Goal: Information Seeking & Learning: Learn about a topic

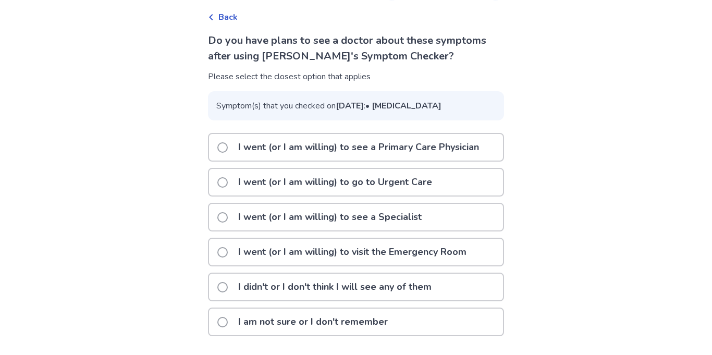
scroll to position [71, 0]
click at [258, 291] on p "I didn't or I don't think I will see any of them" at bounding box center [335, 286] width 206 height 27
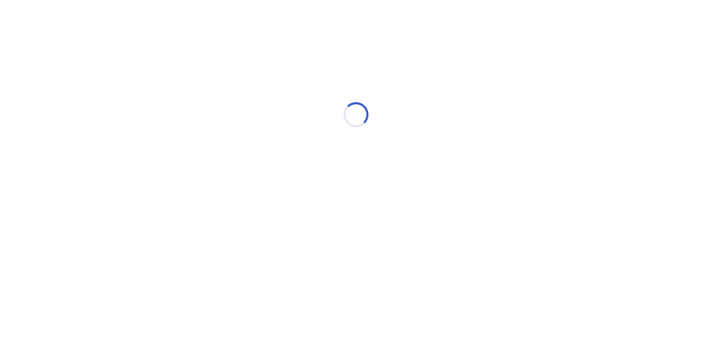
scroll to position [0, 0]
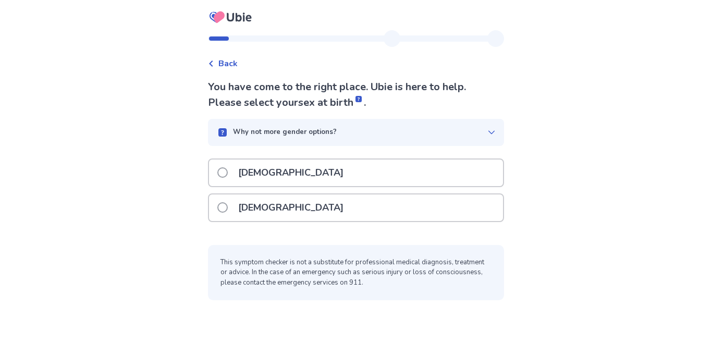
click at [227, 203] on span at bounding box center [222, 207] width 10 height 10
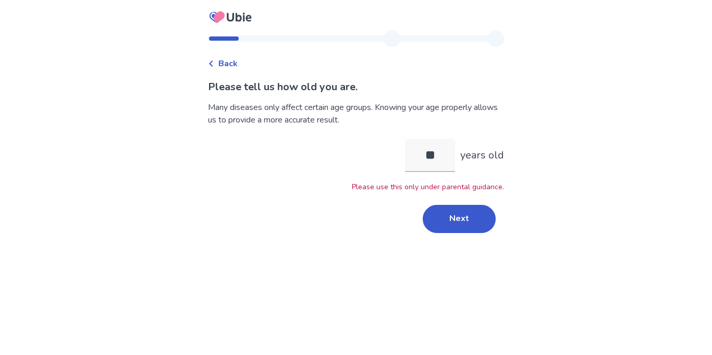
click at [316, 152] on div "** years old Please use this only under parental guidance." at bounding box center [356, 166] width 296 height 54
click at [427, 156] on input "**" at bounding box center [430, 155] width 50 height 33
click at [433, 154] on input "**" at bounding box center [430, 155] width 50 height 33
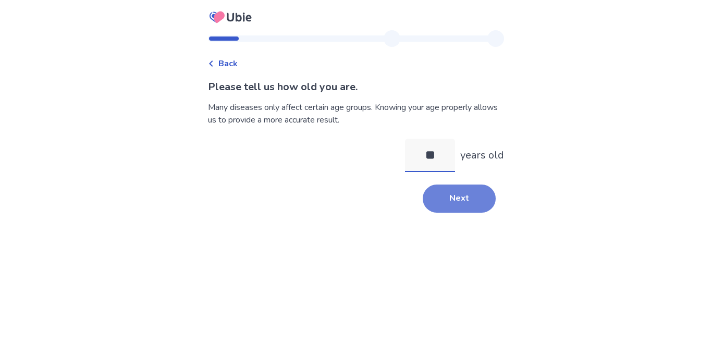
type input "**"
click at [446, 204] on button "Next" at bounding box center [458, 198] width 73 height 28
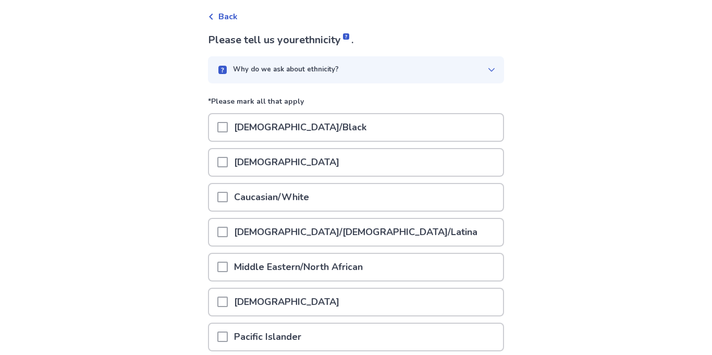
scroll to position [48, 0]
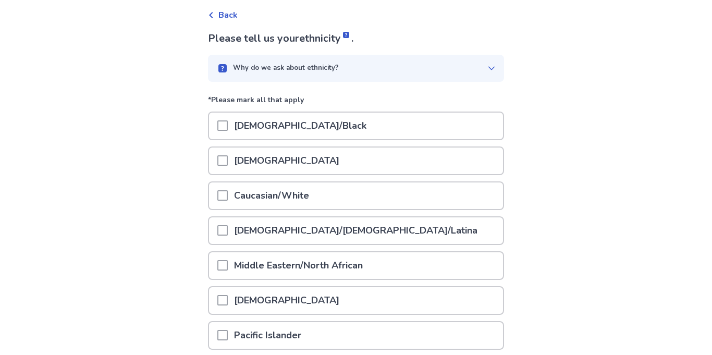
click at [228, 191] on span at bounding box center [222, 195] width 10 height 10
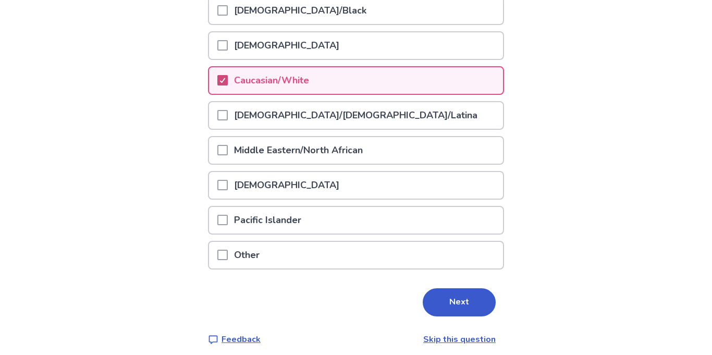
scroll to position [164, 0]
click at [436, 297] on button "Next" at bounding box center [458, 302] width 73 height 28
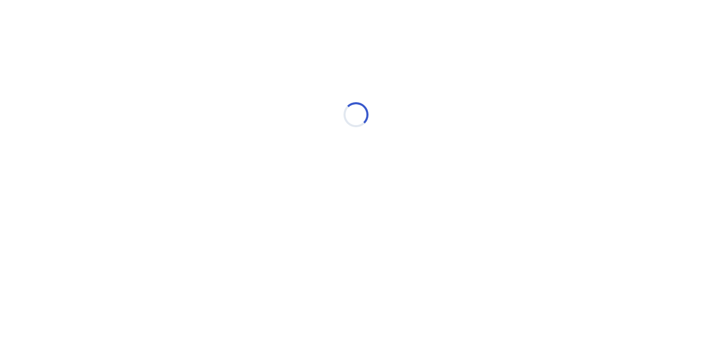
scroll to position [0, 0]
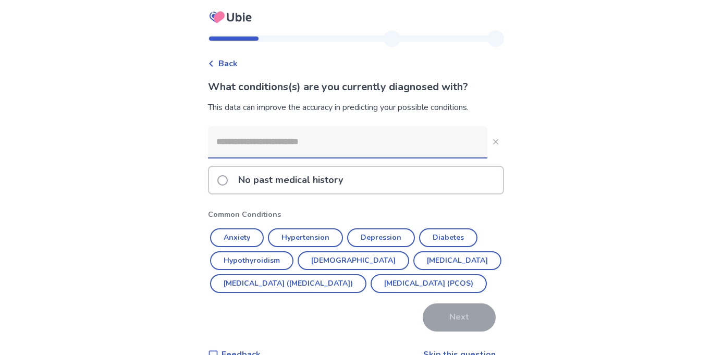
click at [241, 139] on input at bounding box center [347, 141] width 279 height 31
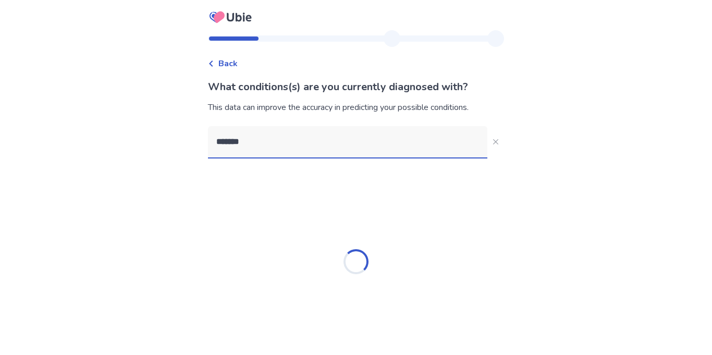
type input "********"
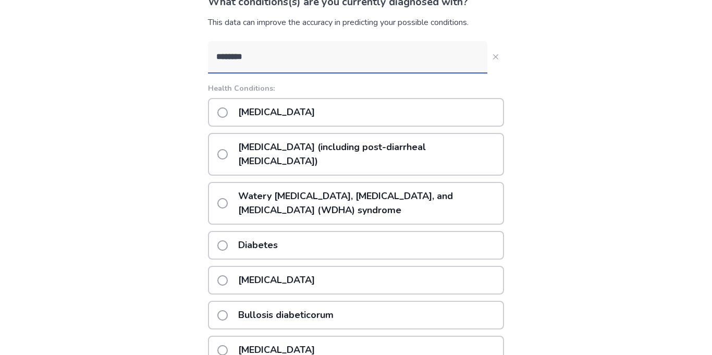
scroll to position [86, 0]
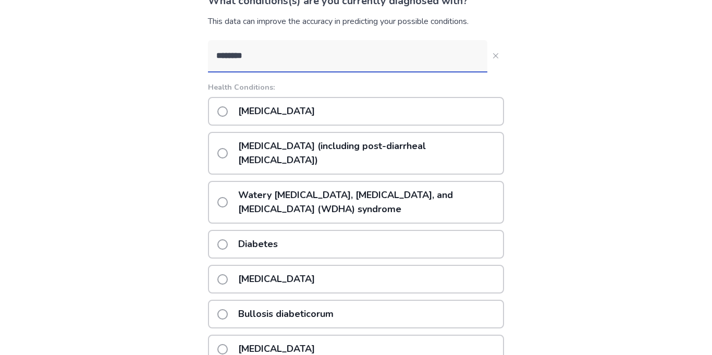
click at [239, 188] on p "Watery [MEDICAL_DATA], [MEDICAL_DATA], and [MEDICAL_DATA] (WDHA) syndrome" at bounding box center [367, 202] width 271 height 41
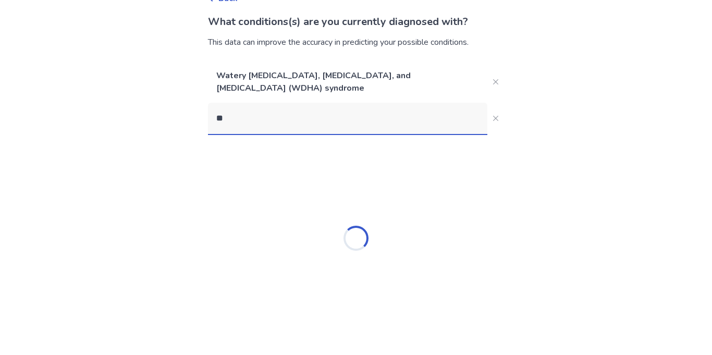
scroll to position [0, 0]
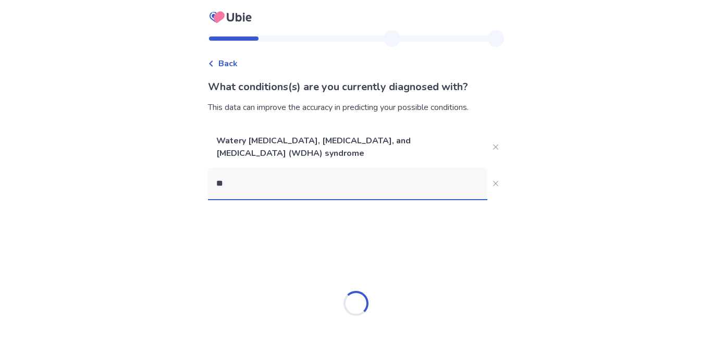
type input "*"
type input "******"
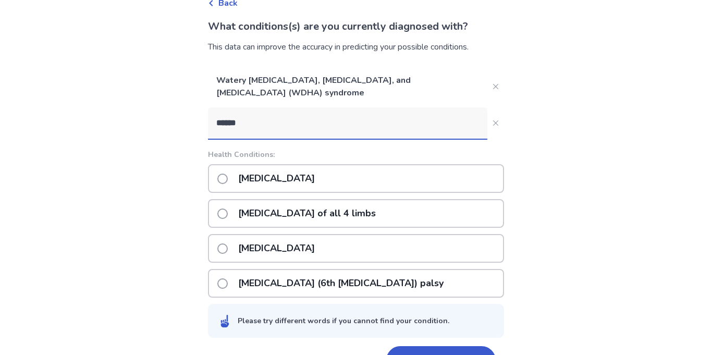
scroll to position [92, 0]
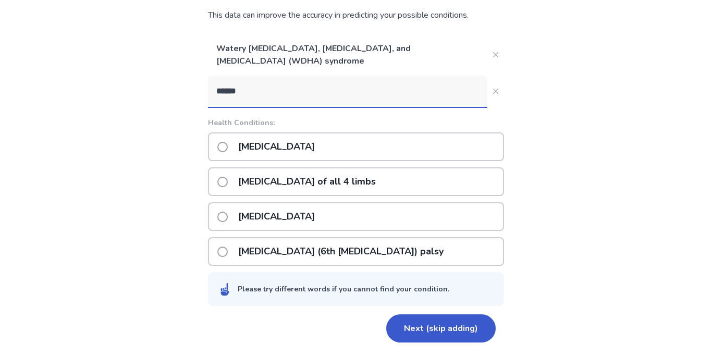
click at [261, 246] on p "[MEDICAL_DATA] (6th [MEDICAL_DATA]) palsy" at bounding box center [341, 251] width 218 height 27
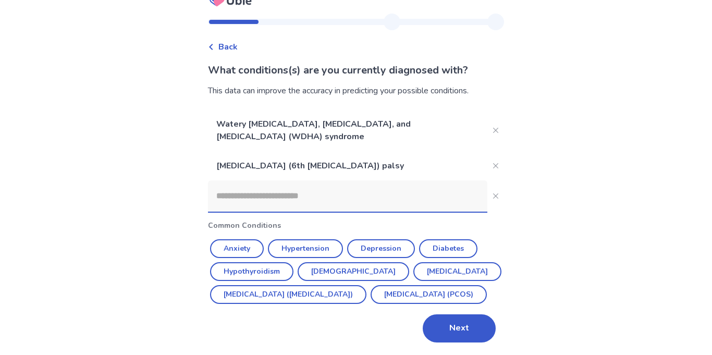
click at [489, 151] on div "[MEDICAL_DATA] (6th [MEDICAL_DATA]) palsy" at bounding box center [356, 165] width 296 height 29
click at [487, 157] on button "Close" at bounding box center [495, 165] width 17 height 17
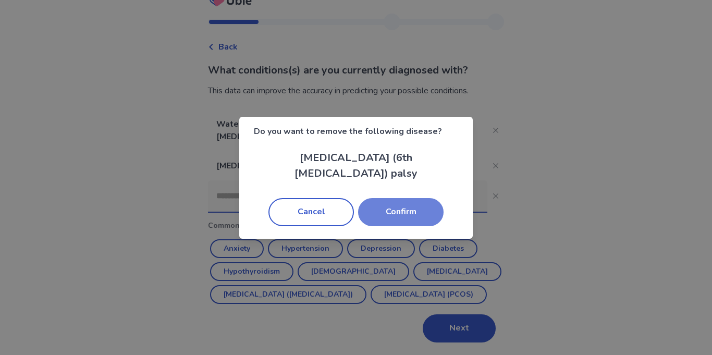
click at [399, 209] on button "Confirm" at bounding box center [400, 212] width 85 height 28
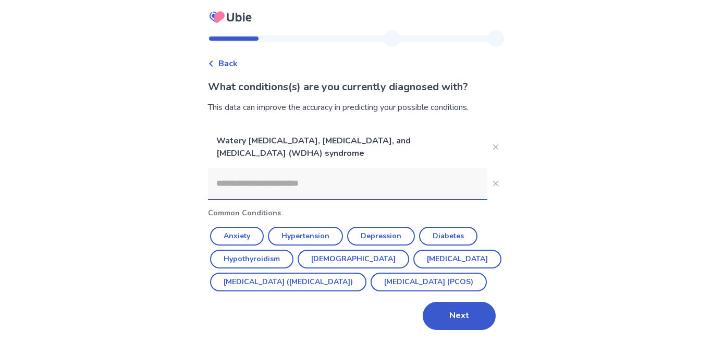
scroll to position [10, 0]
click at [307, 168] on input at bounding box center [347, 183] width 279 height 31
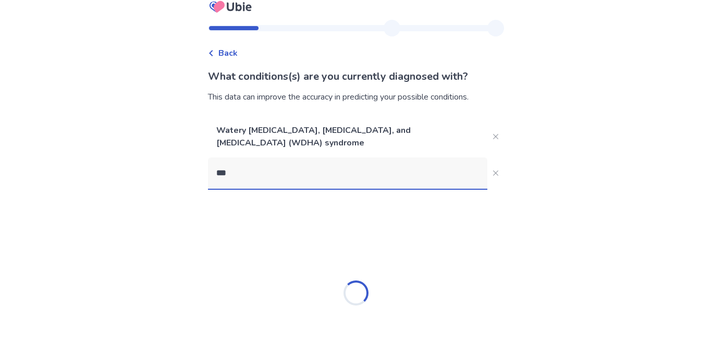
type input "****"
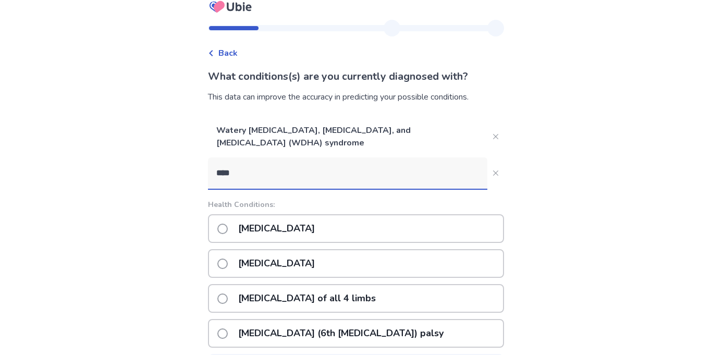
scroll to position [92, 0]
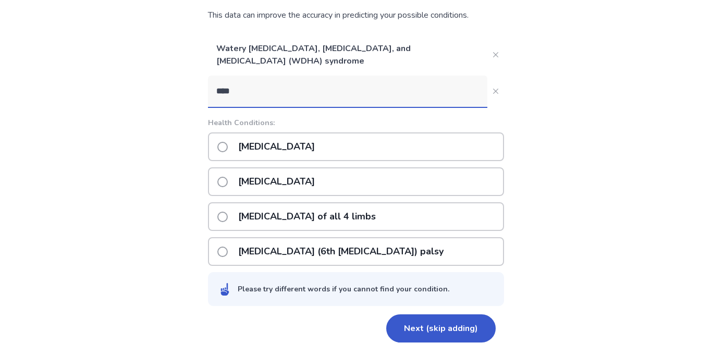
click at [248, 217] on p "[MEDICAL_DATA] of all 4 limbs" at bounding box center [307, 216] width 150 height 27
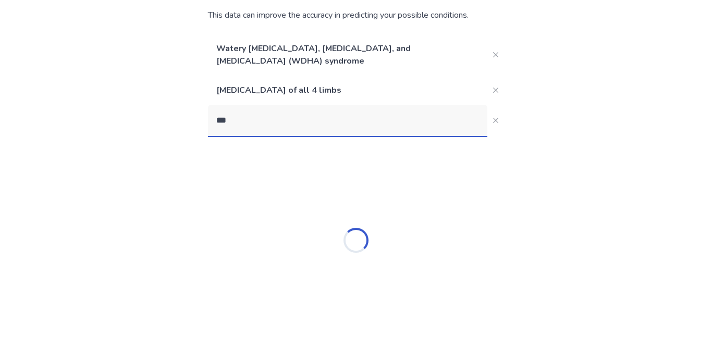
scroll to position [0, 0]
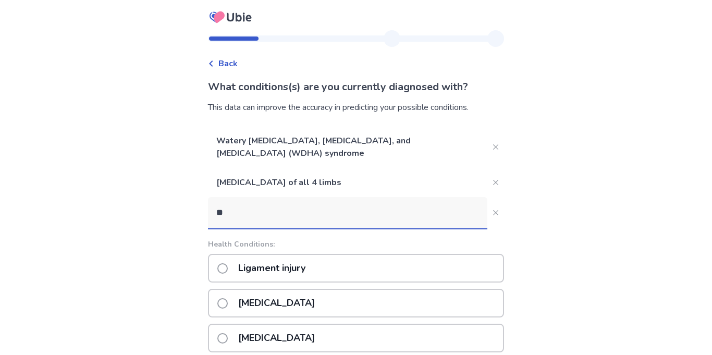
type input "*"
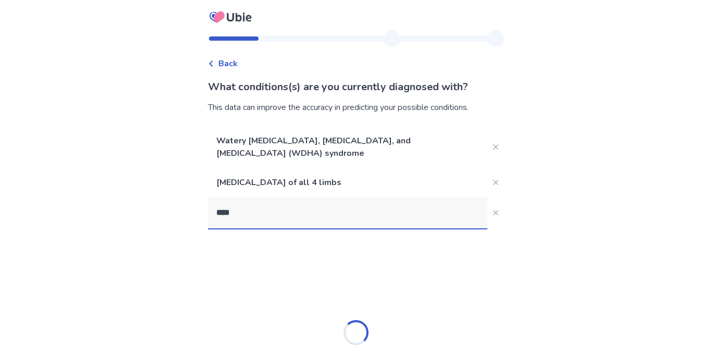
type input "*****"
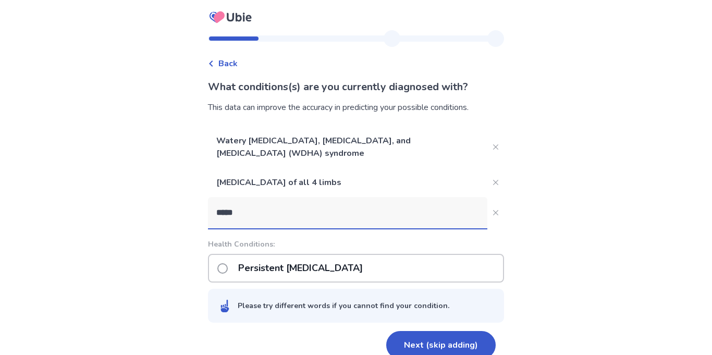
scroll to position [17, 0]
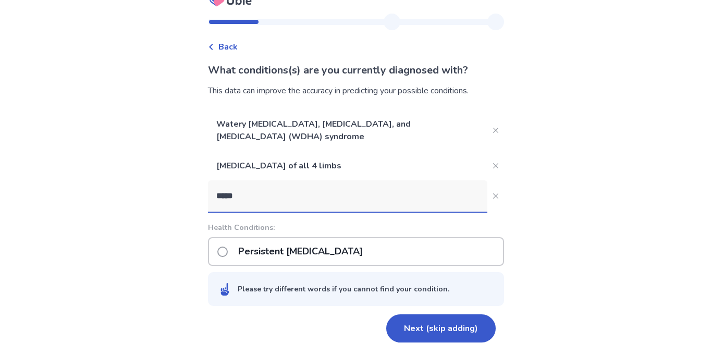
click at [271, 254] on p "Persistent [MEDICAL_DATA]" at bounding box center [300, 251] width 137 height 27
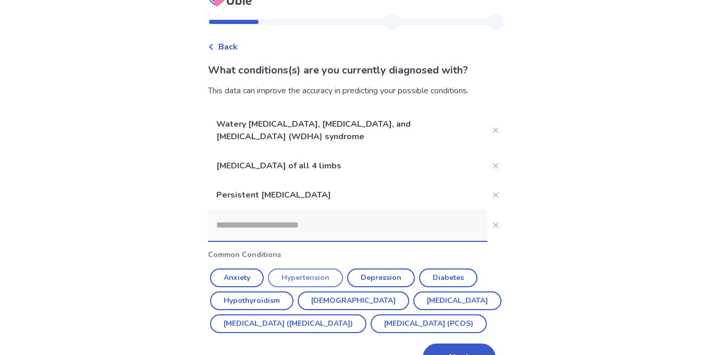
scroll to position [69, 0]
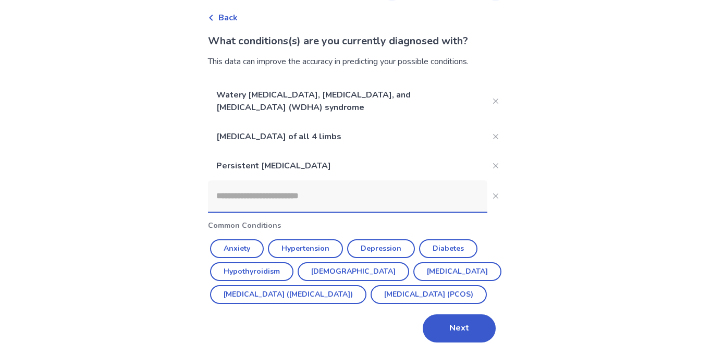
click at [489, 152] on div "Persistent [MEDICAL_DATA]" at bounding box center [356, 165] width 296 height 29
click at [487, 157] on button "Close" at bounding box center [495, 165] width 17 height 17
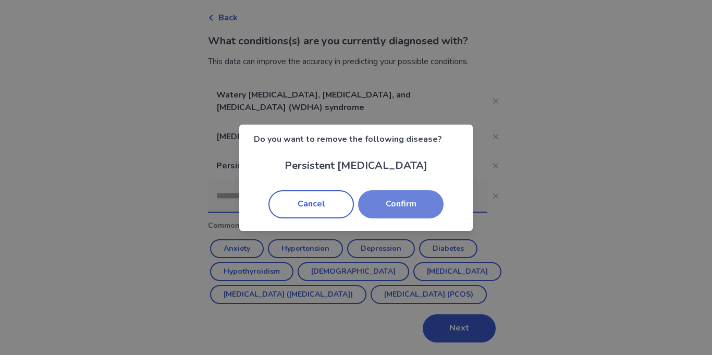
click at [406, 215] on button "Confirm" at bounding box center [400, 204] width 85 height 28
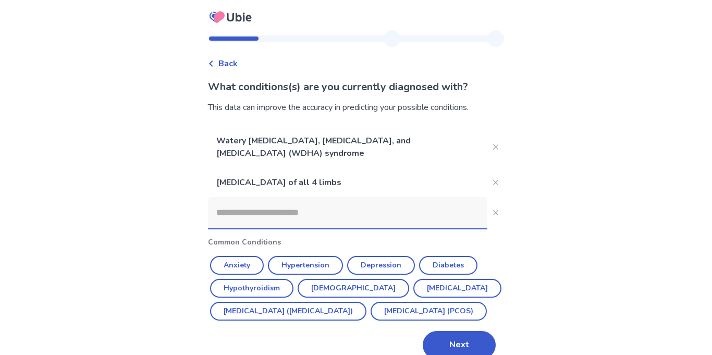
scroll to position [1, 0]
click at [484, 166] on div "Watery [MEDICAL_DATA], [MEDICAL_DATA], and [MEDICAL_DATA] (WDHA) syndrome" at bounding box center [356, 147] width 296 height 42
click at [492, 166] on div "Watery [MEDICAL_DATA], [MEDICAL_DATA], and [MEDICAL_DATA] (WDHA) syndrome" at bounding box center [356, 147] width 296 height 42
click at [488, 175] on button "Close" at bounding box center [495, 181] width 17 height 17
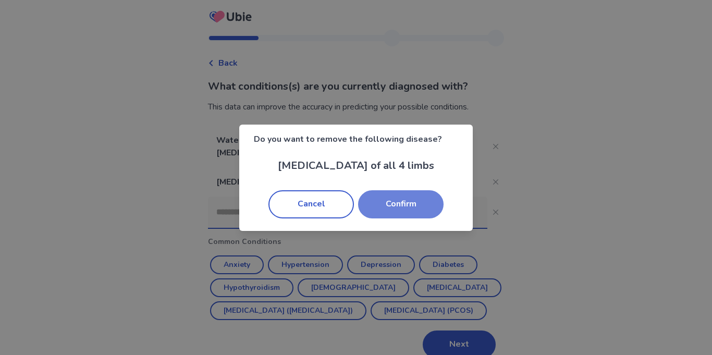
click at [386, 198] on button "Confirm" at bounding box center [400, 204] width 85 height 28
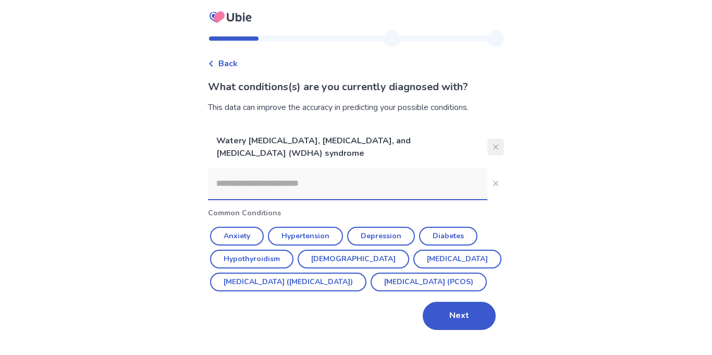
click at [493, 145] on icon "Close" at bounding box center [495, 146] width 5 height 5
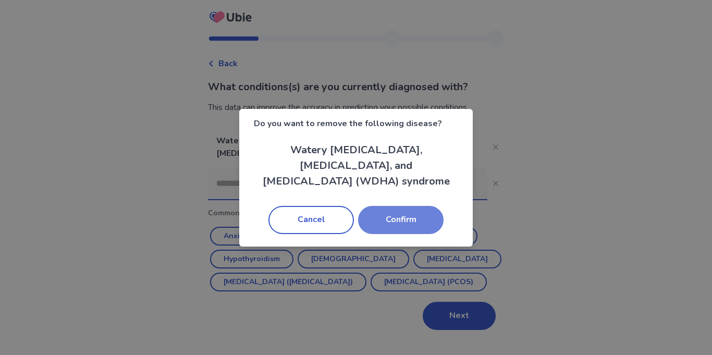
click at [395, 207] on button "Confirm" at bounding box center [400, 220] width 85 height 28
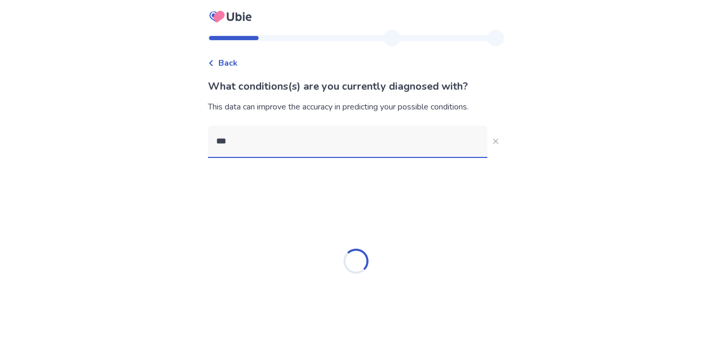
type input "****"
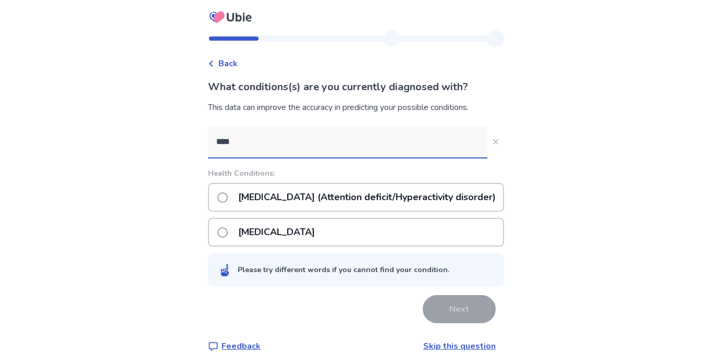
click at [241, 193] on p "[MEDICAL_DATA] (Attention deficit/Hyperactivity disorder)" at bounding box center [367, 197] width 270 height 27
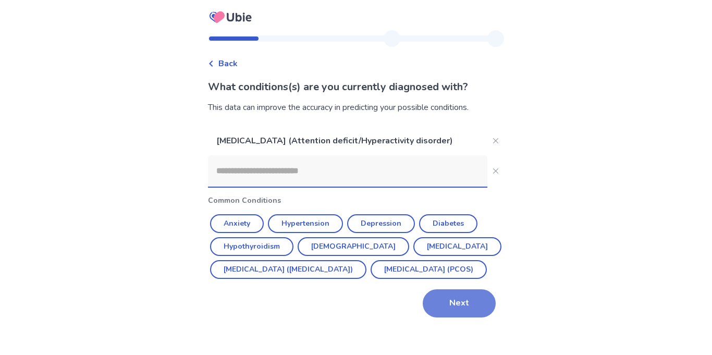
click at [437, 317] on button "Next" at bounding box center [458, 303] width 73 height 28
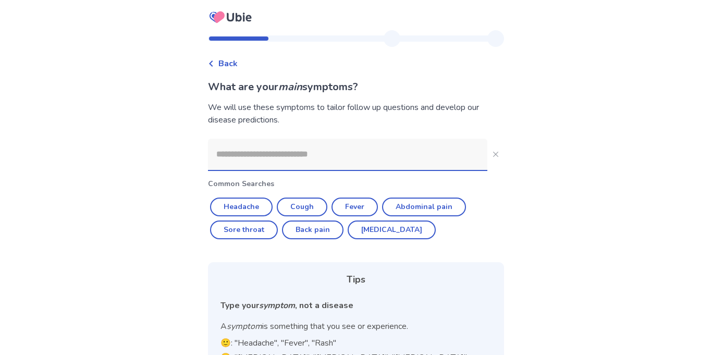
click at [255, 148] on input at bounding box center [347, 154] width 279 height 31
click at [378, 229] on button "[MEDICAL_DATA]" at bounding box center [391, 229] width 88 height 19
type input "********"
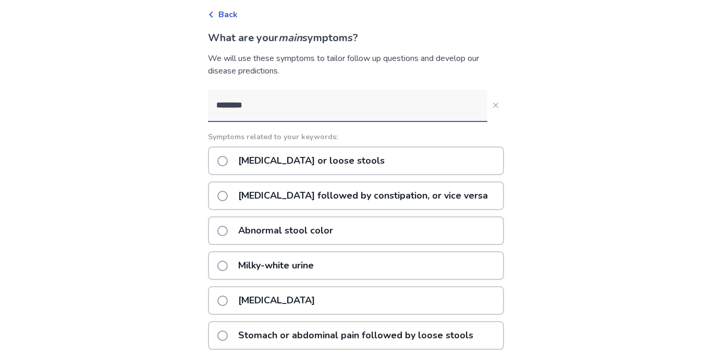
scroll to position [38, 0]
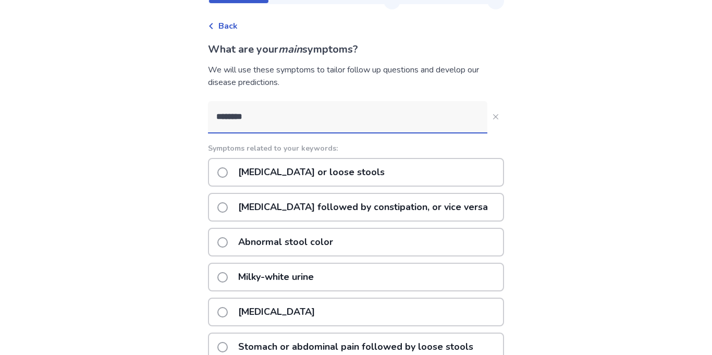
click at [271, 168] on p "[MEDICAL_DATA] or loose stools" at bounding box center [311, 172] width 159 height 27
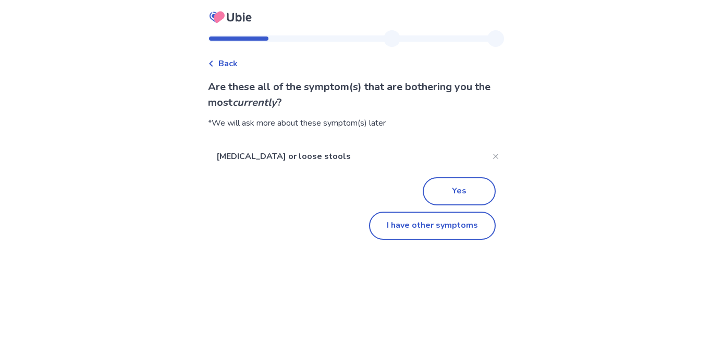
click at [214, 66] on icon at bounding box center [211, 63] width 6 height 6
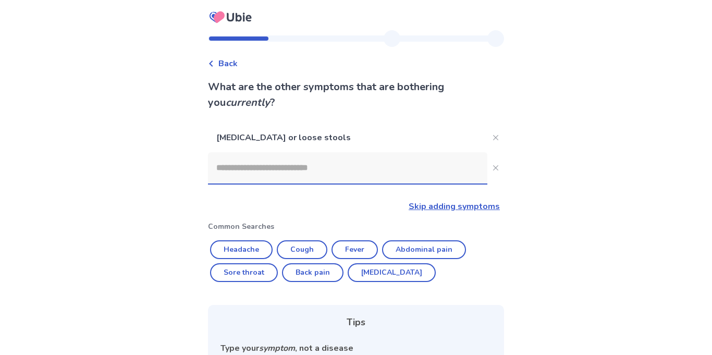
scroll to position [38, 0]
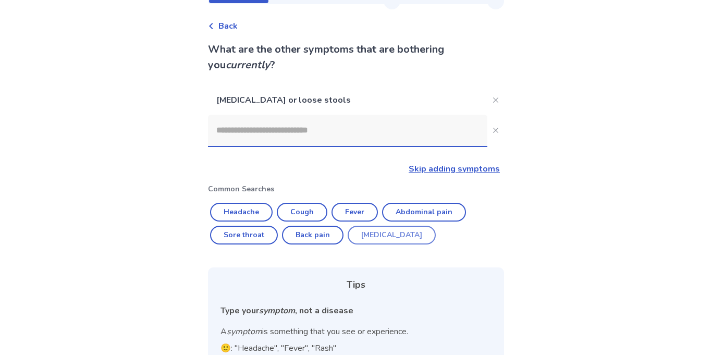
click at [371, 235] on button "[MEDICAL_DATA]" at bounding box center [391, 235] width 88 height 19
type input "********"
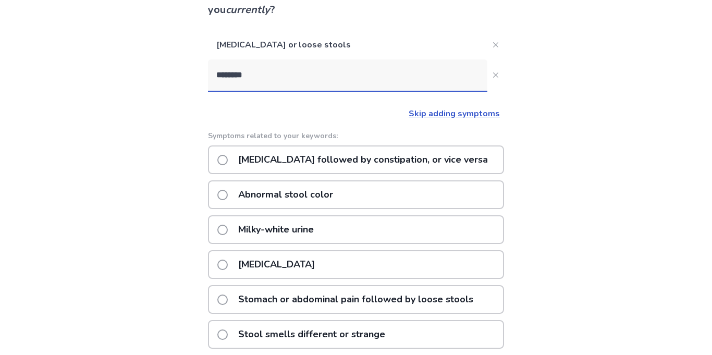
scroll to position [94, 0]
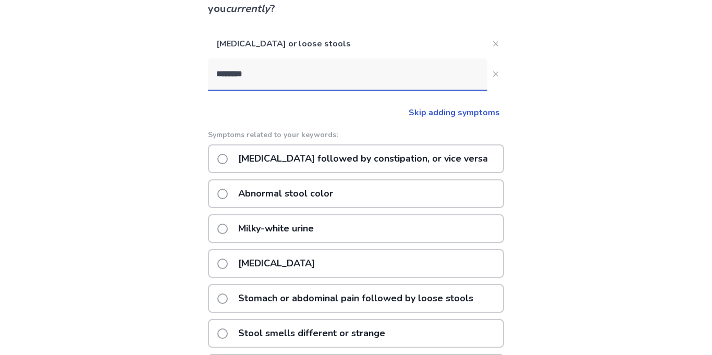
click at [297, 156] on p "[MEDICAL_DATA] followed by constipation, or vice versa" at bounding box center [363, 158] width 262 height 27
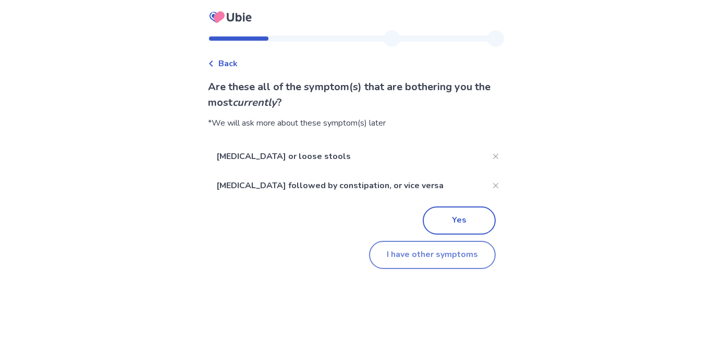
click at [408, 252] on button "I have other symptoms" at bounding box center [432, 255] width 127 height 28
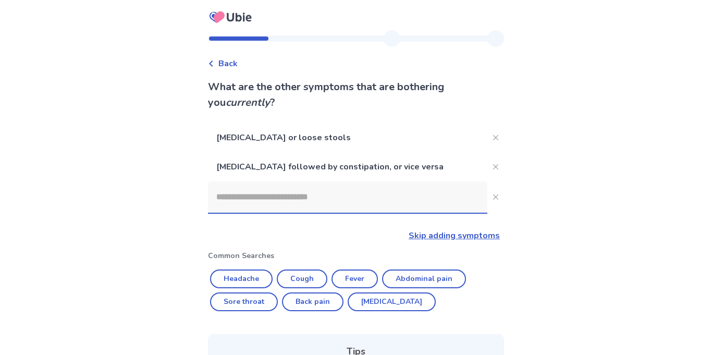
scroll to position [94, 0]
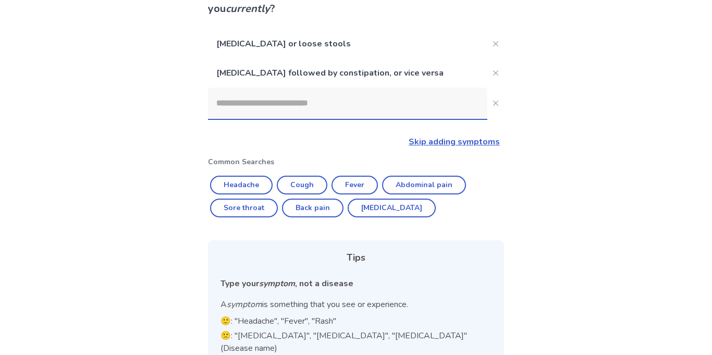
click at [265, 105] on input at bounding box center [347, 103] width 279 height 31
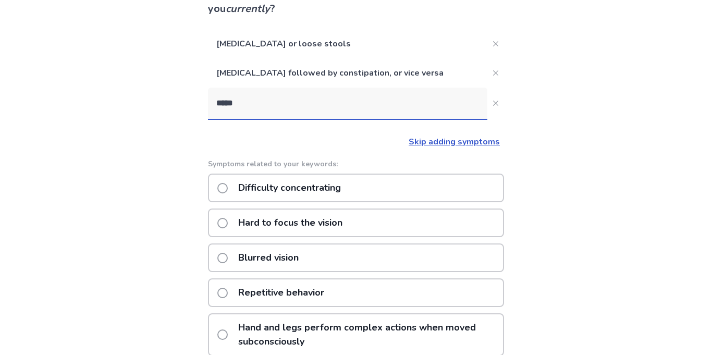
type input "*****"
click at [222, 186] on div "Difficulty concentrating" at bounding box center [356, 187] width 296 height 29
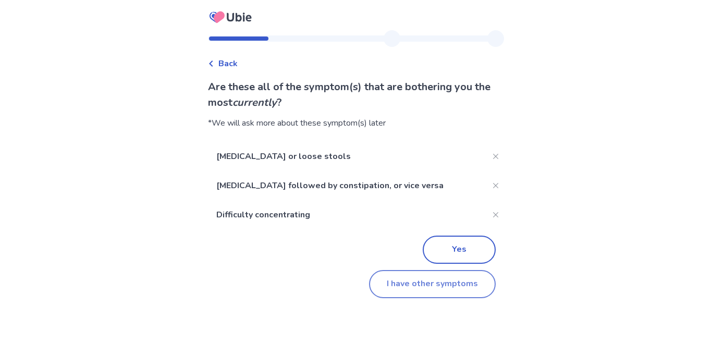
click at [419, 289] on button "I have other symptoms" at bounding box center [432, 284] width 127 height 28
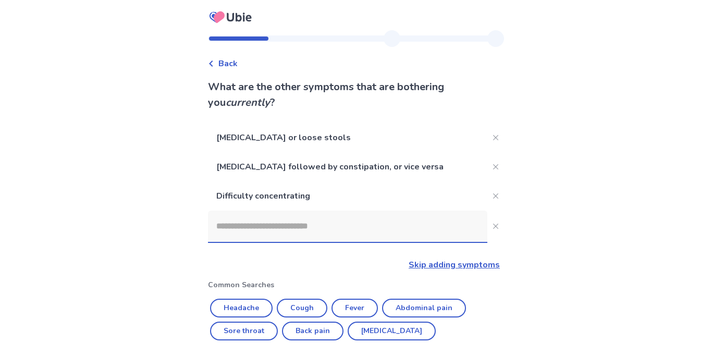
scroll to position [94, 0]
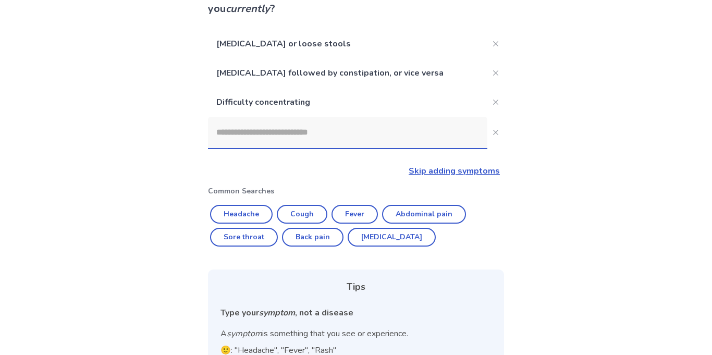
click at [255, 123] on input at bounding box center [347, 132] width 279 height 31
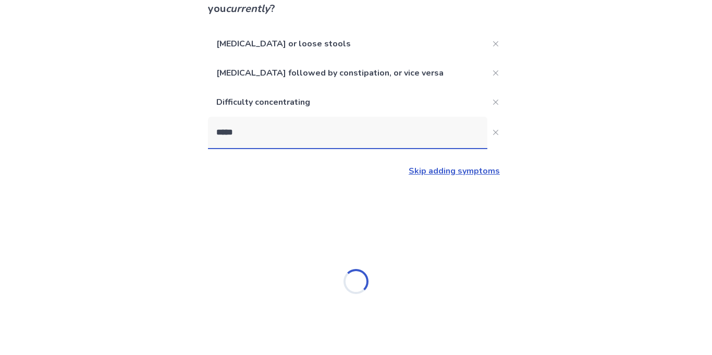
type input "******"
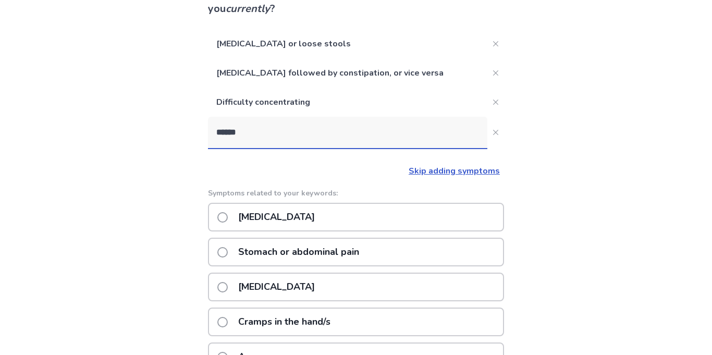
click at [241, 254] on p "Stomach or abdominal pain" at bounding box center [298, 252] width 133 height 27
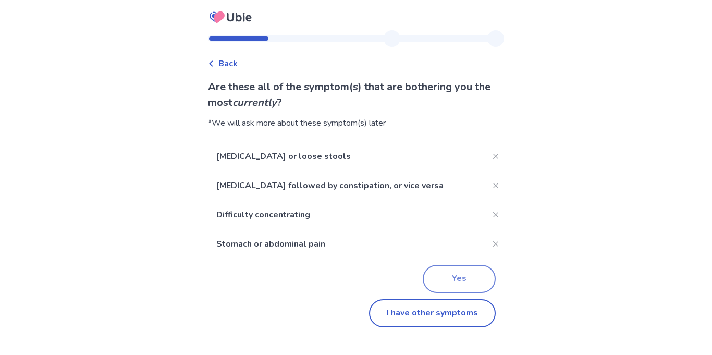
click at [442, 278] on button "Yes" at bounding box center [458, 279] width 73 height 28
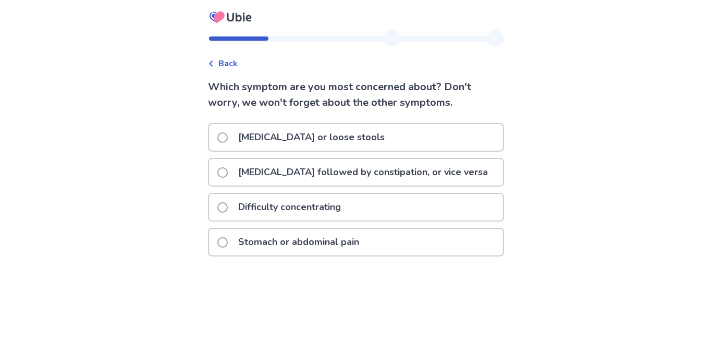
click at [278, 250] on p "Stomach or abdominal pain" at bounding box center [298, 242] width 133 height 27
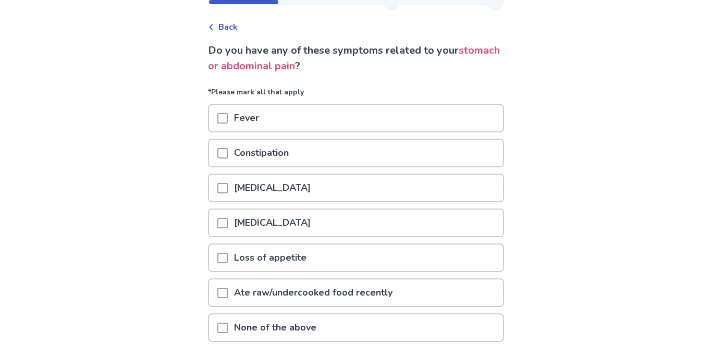
scroll to position [37, 0]
click at [225, 156] on span at bounding box center [222, 152] width 10 height 10
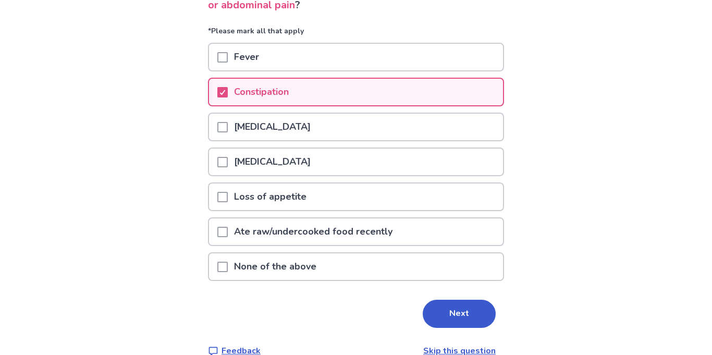
scroll to position [106, 0]
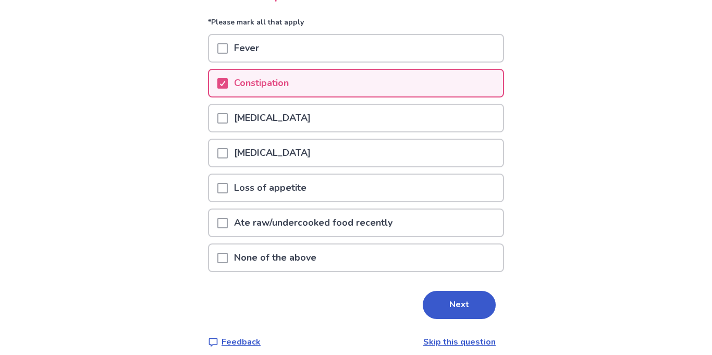
click at [228, 196] on div at bounding box center [222, 188] width 10 height 27
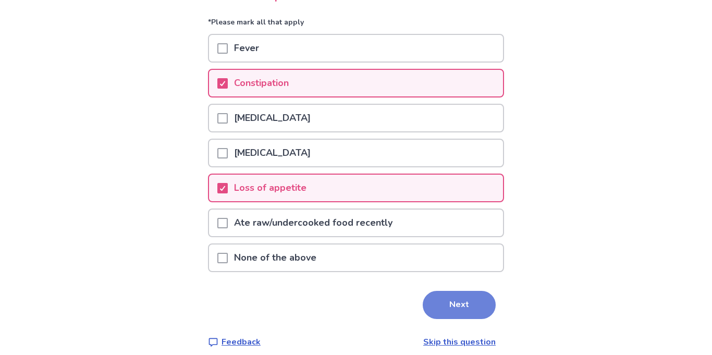
click at [445, 306] on button "Next" at bounding box center [458, 305] width 73 height 28
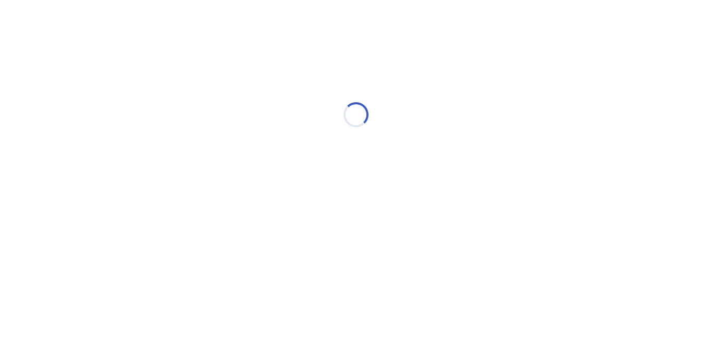
scroll to position [0, 0]
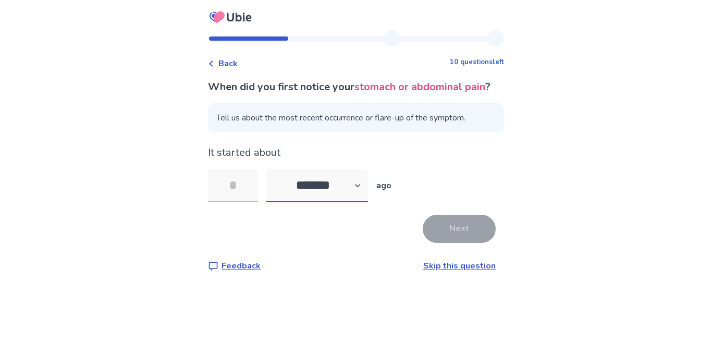
click at [324, 201] on select "******* ****** ******* ******** *******" at bounding box center [317, 185] width 102 height 33
click at [272, 184] on select "******* ****** ******* ******** *******" at bounding box center [317, 185] width 102 height 33
click at [317, 182] on div "It started about ******* ****** ******* ******** ******* ago" at bounding box center [356, 173] width 296 height 57
click at [315, 194] on select "******* ****** ******* ******** *******" at bounding box center [317, 185] width 102 height 33
select select "*"
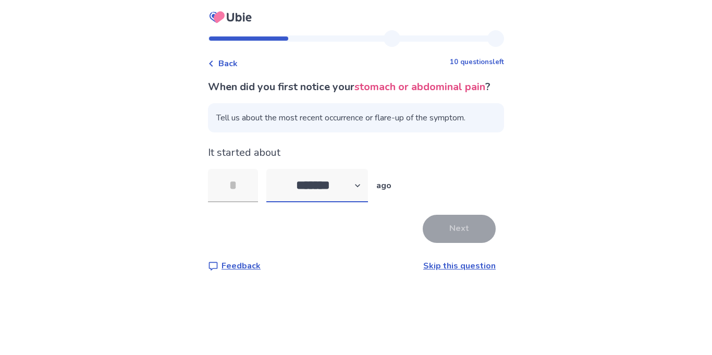
click at [272, 184] on select "******* ****** ******* ******** *******" at bounding box center [317, 185] width 102 height 33
click at [236, 200] on input "tel" at bounding box center [233, 185] width 50 height 33
type input "*"
click at [434, 243] on button "Next" at bounding box center [458, 229] width 73 height 28
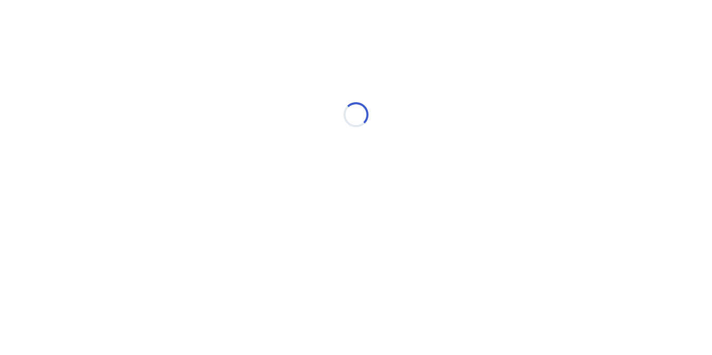
select select "*"
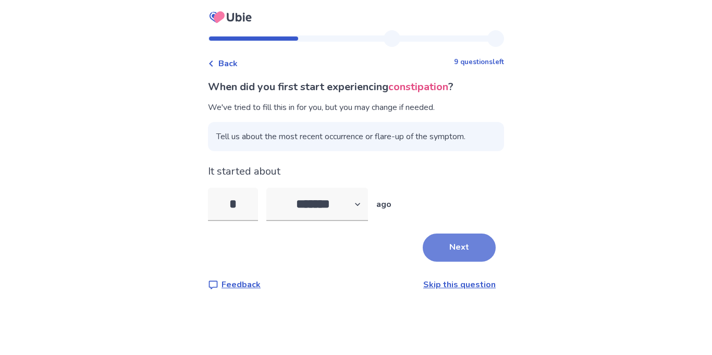
click at [436, 243] on button "Next" at bounding box center [458, 247] width 73 height 28
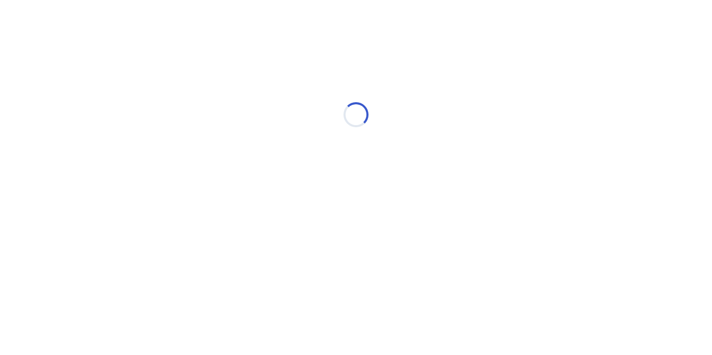
select select "*"
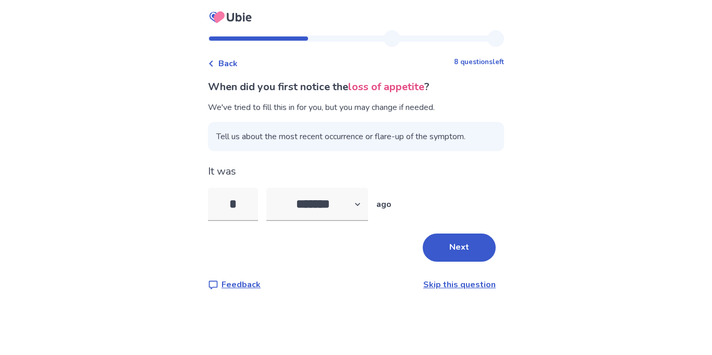
type input "**"
click at [463, 257] on button "Next" at bounding box center [458, 247] width 73 height 28
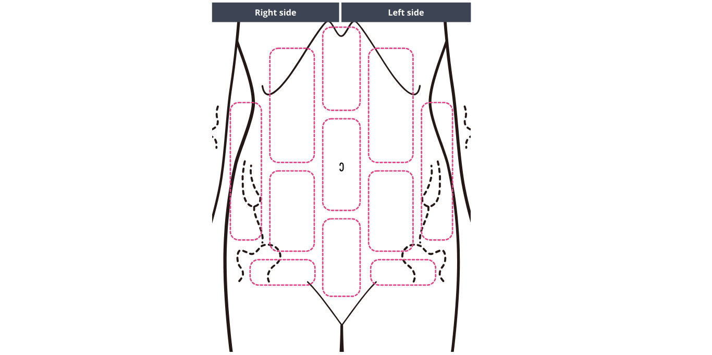
scroll to position [115, 0]
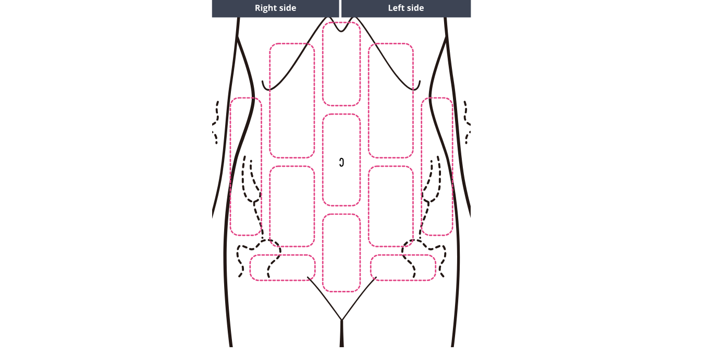
click at [382, 216] on img at bounding box center [340, 172] width 532 height 360
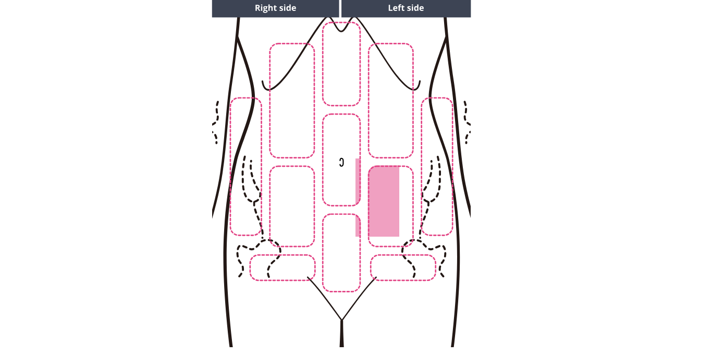
click at [382, 216] on img at bounding box center [340, 172] width 532 height 360
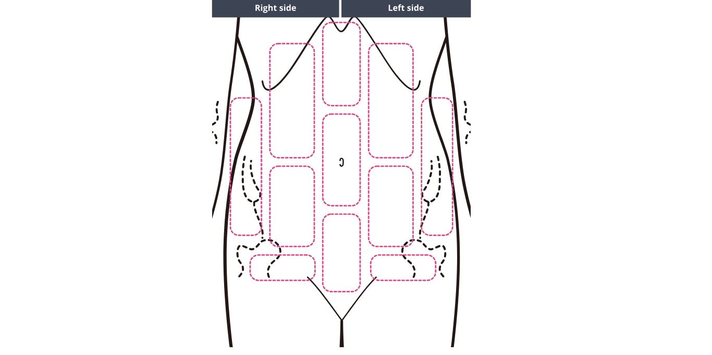
click at [378, 219] on img at bounding box center [340, 172] width 532 height 360
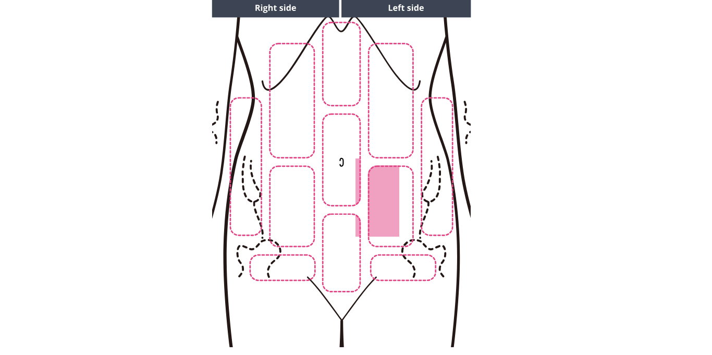
click at [335, 247] on img at bounding box center [340, 172] width 532 height 360
click at [310, 223] on img at bounding box center [340, 172] width 532 height 360
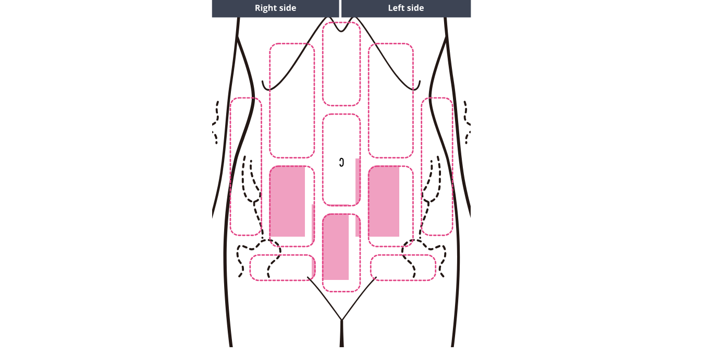
click at [268, 269] on img at bounding box center [340, 172] width 532 height 360
click at [419, 273] on img at bounding box center [340, 172] width 532 height 360
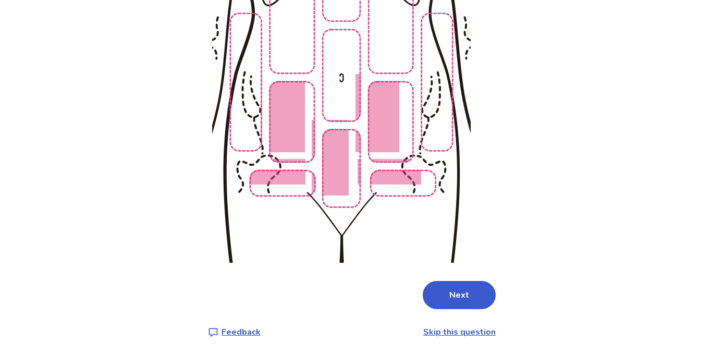
scroll to position [199, 0]
click at [449, 315] on div "Please select the location of your stomach or abdominal pain . Next Feedback Sk…" at bounding box center [356, 109] width 296 height 458
click at [441, 302] on button "Next" at bounding box center [458, 295] width 73 height 28
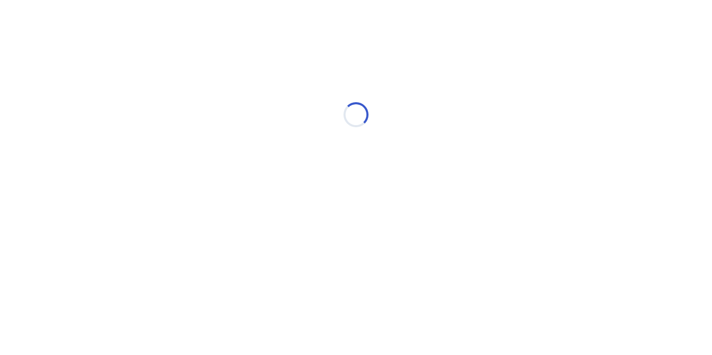
scroll to position [0, 0]
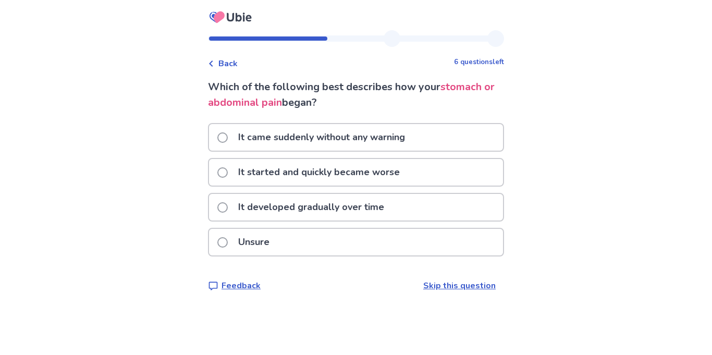
click at [306, 141] on p "It came suddenly without any warning" at bounding box center [321, 137] width 179 height 27
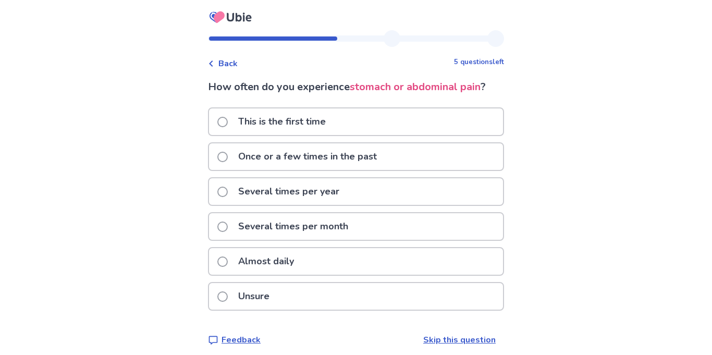
click at [247, 155] on p "Once or a few times in the past" at bounding box center [307, 156] width 151 height 27
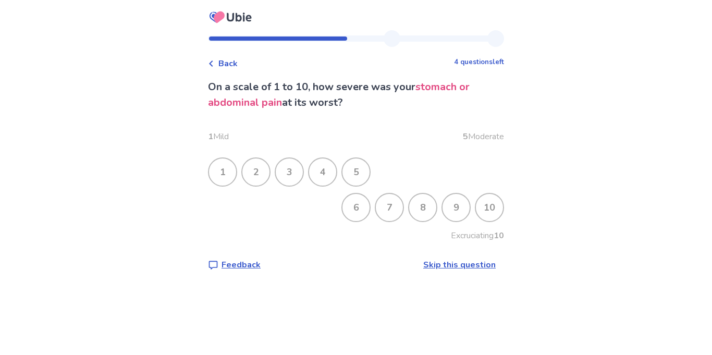
click at [442, 214] on div "9" at bounding box center [455, 207] width 27 height 27
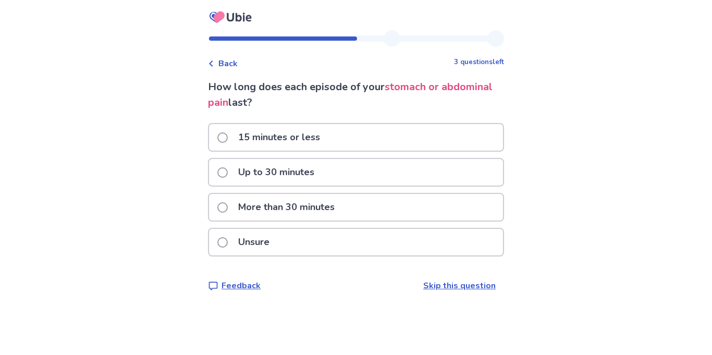
click at [292, 206] on p "More than 30 minutes" at bounding box center [286, 207] width 109 height 27
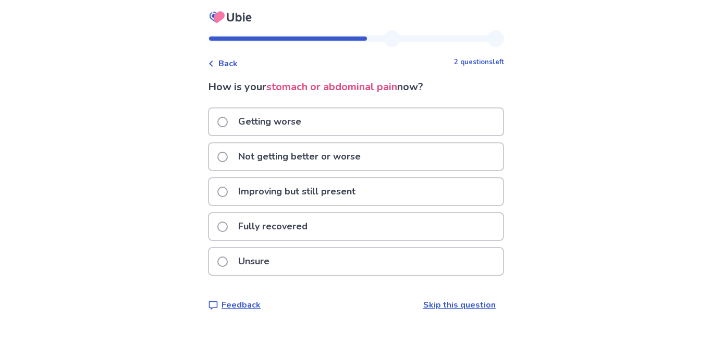
click at [226, 152] on span at bounding box center [222, 157] width 10 height 10
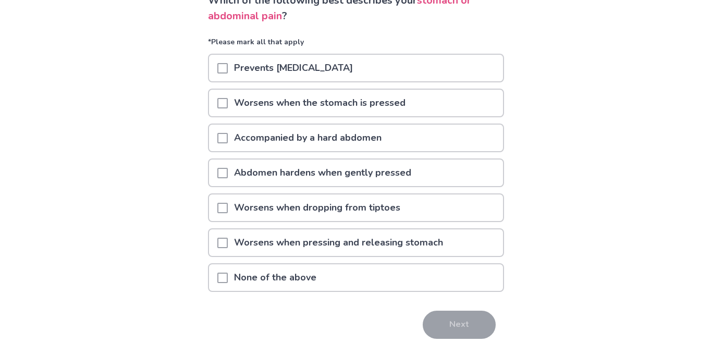
scroll to position [89, 0]
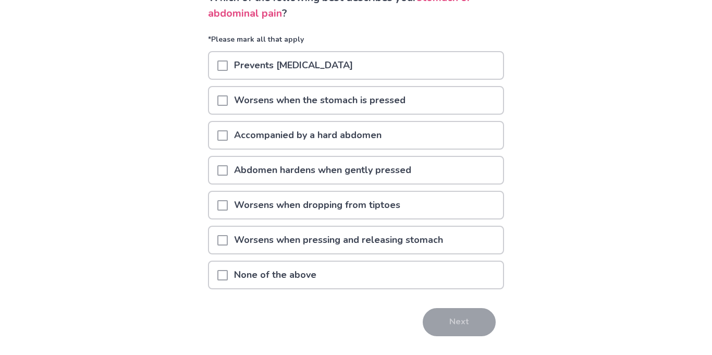
click at [309, 110] on p "Worsens when the stomach is pressed" at bounding box center [320, 100] width 184 height 27
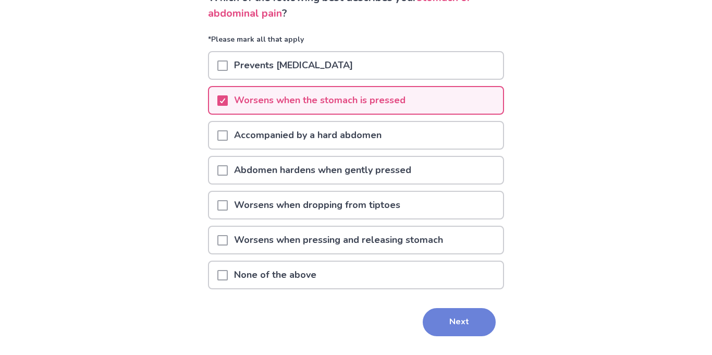
click at [438, 322] on button "Next" at bounding box center [458, 322] width 73 height 28
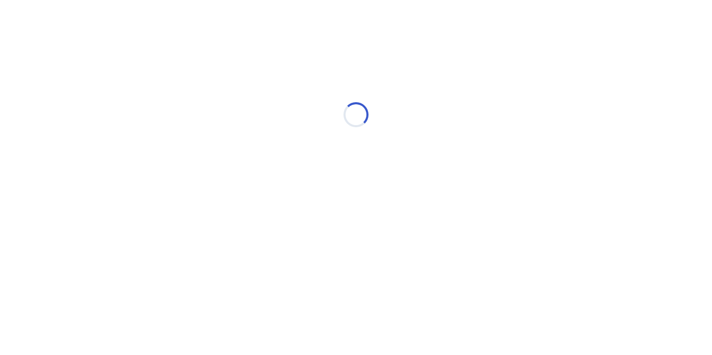
scroll to position [0, 0]
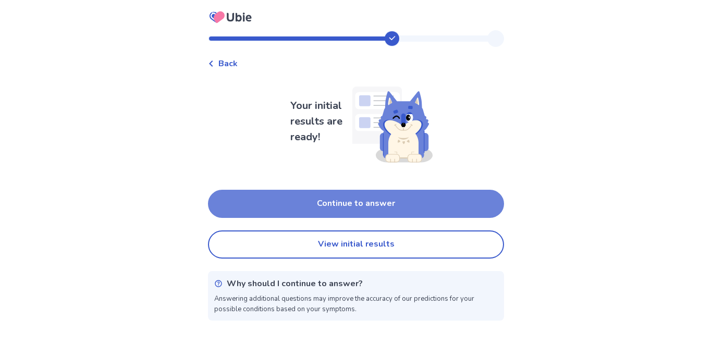
click at [302, 201] on button "Continue to answer" at bounding box center [356, 204] width 296 height 28
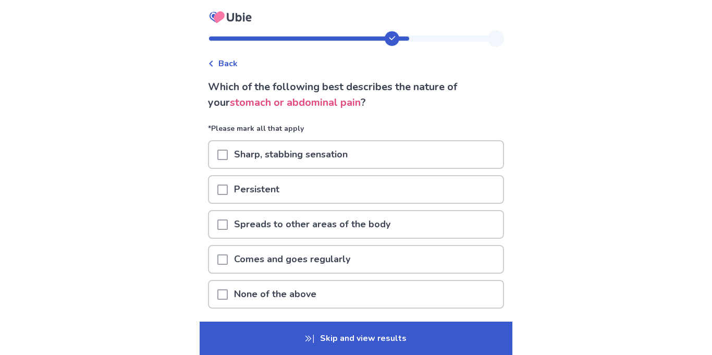
click at [225, 165] on div at bounding box center [222, 154] width 10 height 27
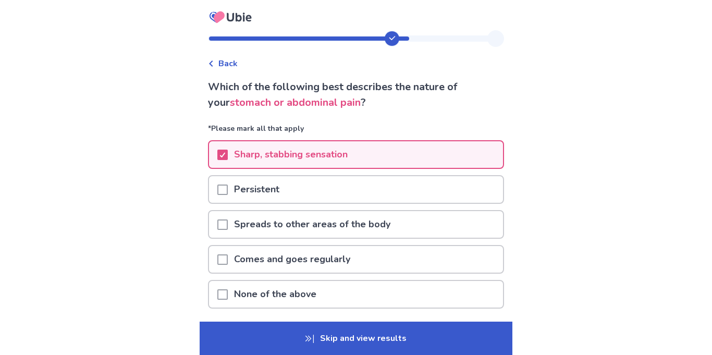
click at [226, 188] on span at bounding box center [222, 189] width 10 height 10
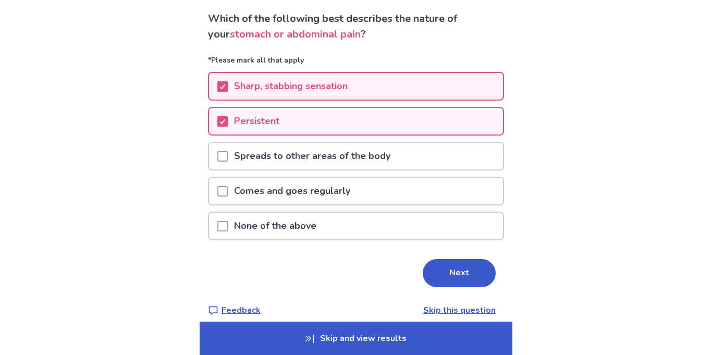
scroll to position [69, 0]
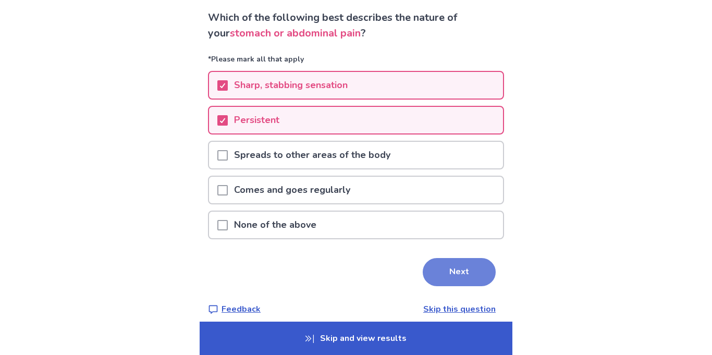
click at [470, 262] on button "Next" at bounding box center [458, 272] width 73 height 28
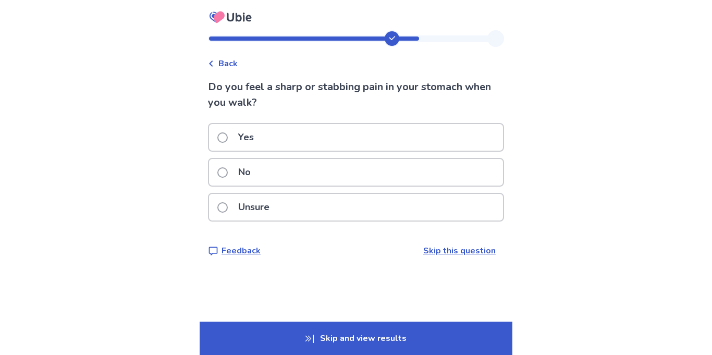
click at [296, 140] on div "Yes" at bounding box center [356, 137] width 294 height 27
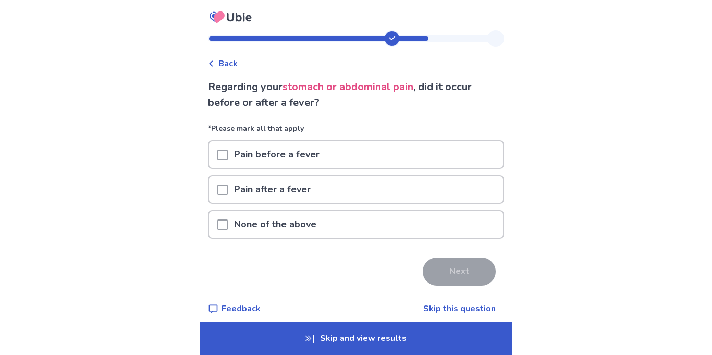
click at [279, 227] on p "None of the above" at bounding box center [275, 224] width 95 height 27
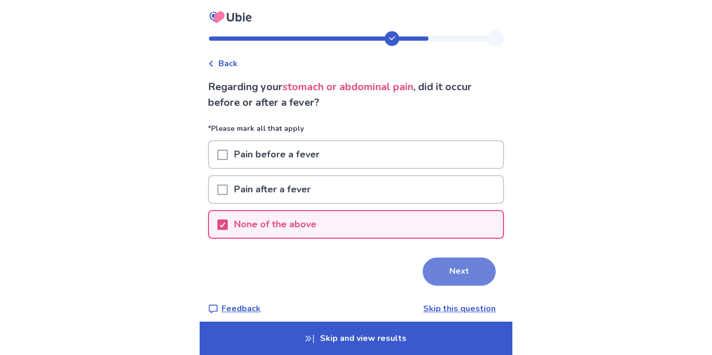
click at [435, 273] on button "Next" at bounding box center [458, 271] width 73 height 28
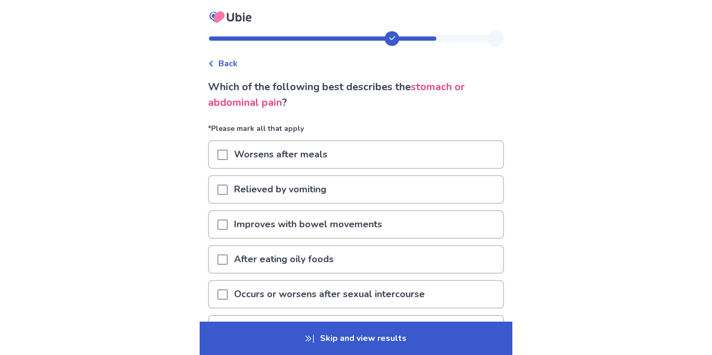
click at [338, 172] on div "Worsens after meals" at bounding box center [356, 157] width 296 height 35
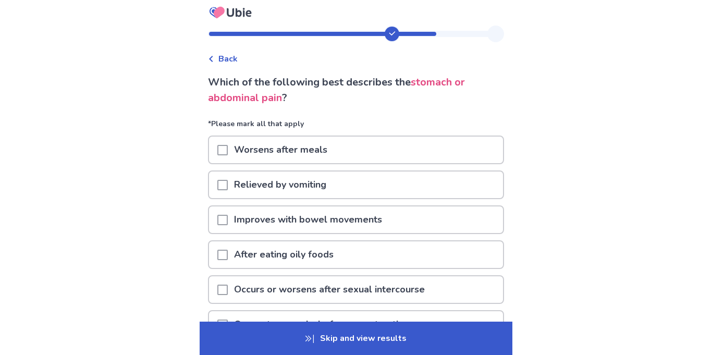
scroll to position [150, 0]
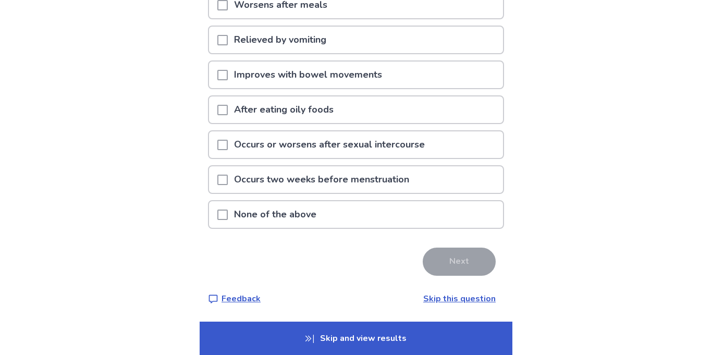
click at [282, 220] on p "None of the above" at bounding box center [275, 214] width 95 height 27
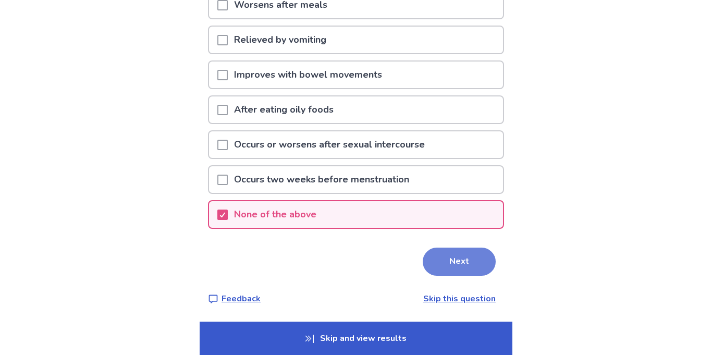
click at [442, 270] on button "Next" at bounding box center [458, 261] width 73 height 28
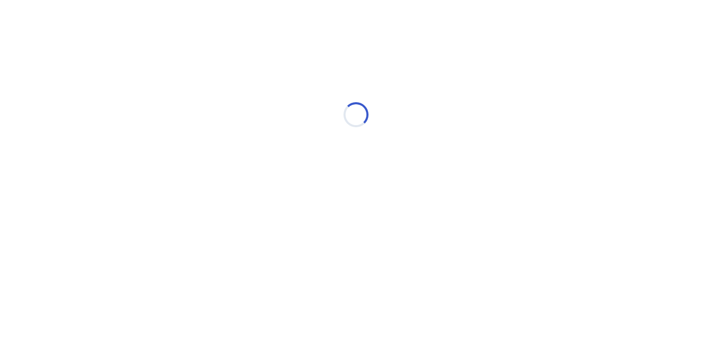
scroll to position [0, 0]
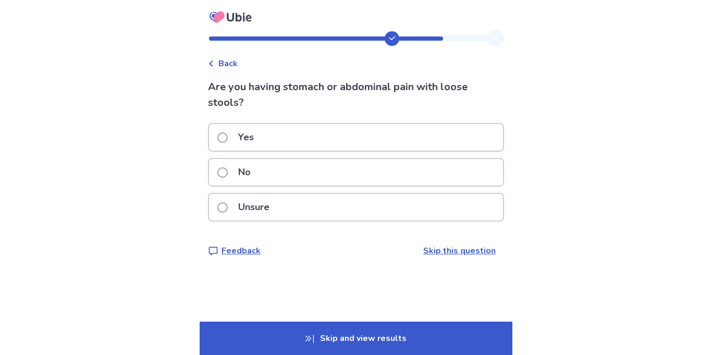
click at [260, 135] on p "Yes" at bounding box center [246, 137] width 28 height 27
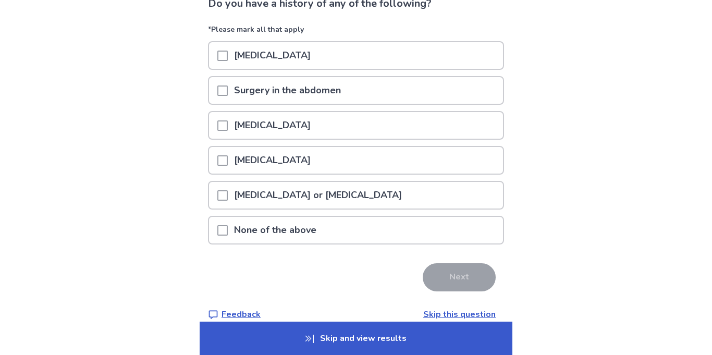
scroll to position [84, 0]
click at [241, 227] on p "None of the above" at bounding box center [275, 229] width 95 height 27
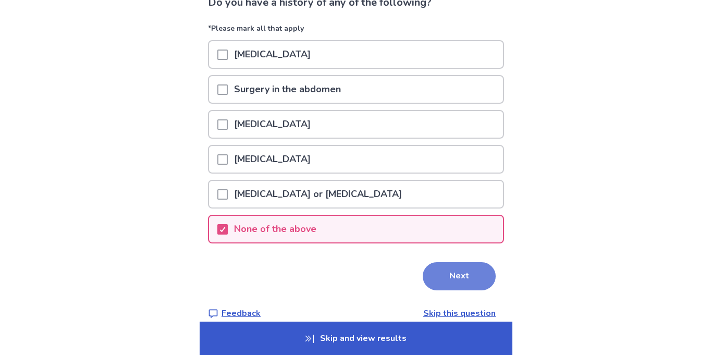
click at [431, 270] on button "Next" at bounding box center [458, 276] width 73 height 28
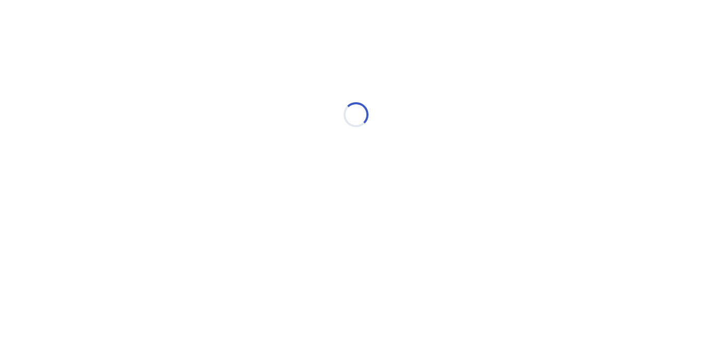
scroll to position [0, 0]
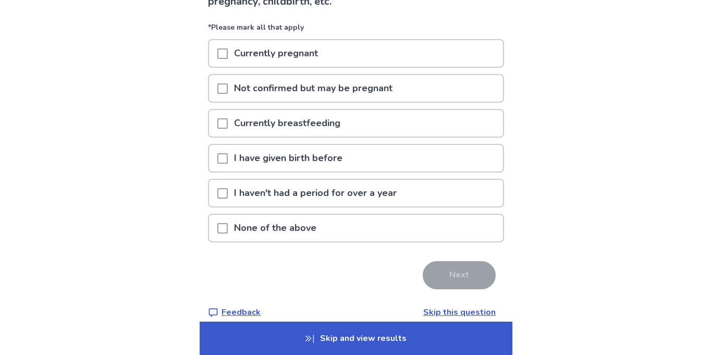
scroll to position [115, 0]
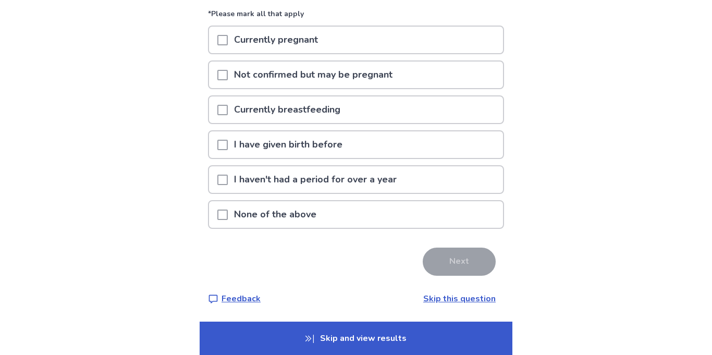
click at [217, 218] on div "None of the above" at bounding box center [356, 214] width 294 height 27
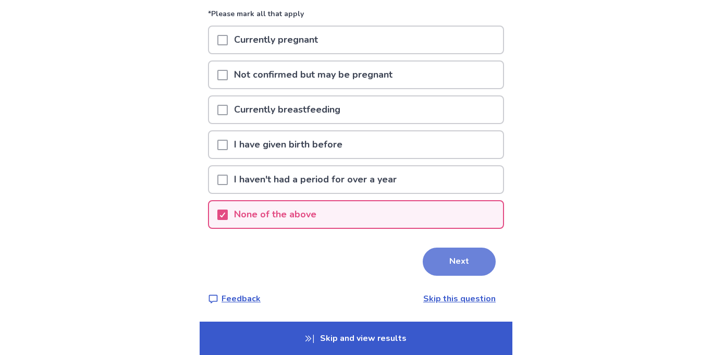
click at [472, 273] on button "Next" at bounding box center [458, 261] width 73 height 28
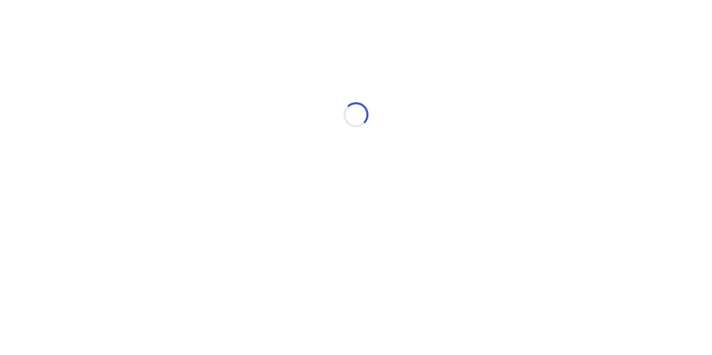
scroll to position [0, 0]
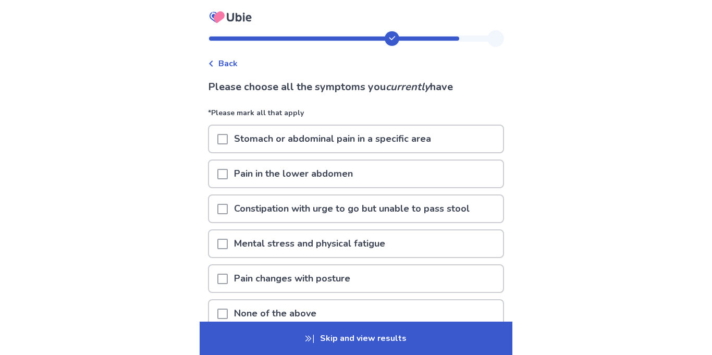
click at [228, 139] on span at bounding box center [222, 139] width 10 height 10
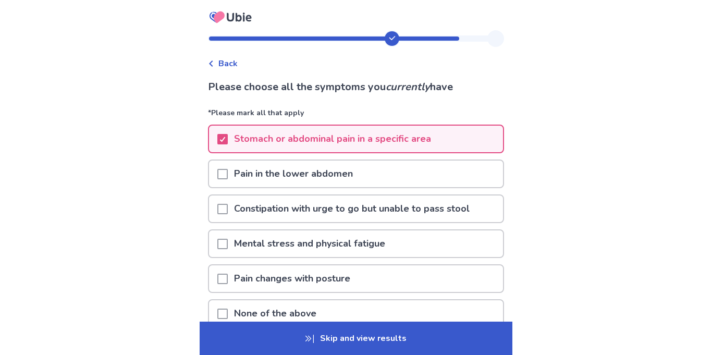
click at [222, 170] on div "Pain in the lower abdomen" at bounding box center [356, 173] width 294 height 27
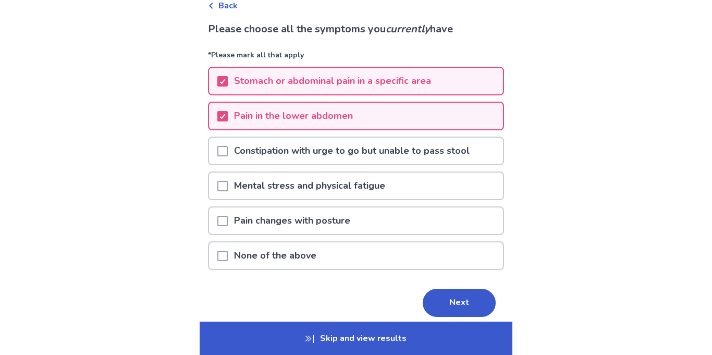
scroll to position [59, 0]
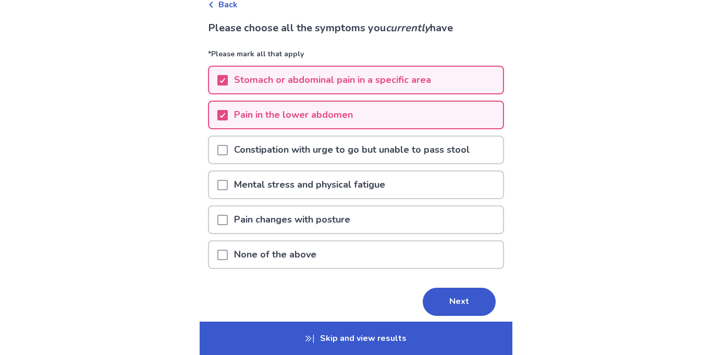
click at [225, 220] on span at bounding box center [222, 220] width 10 height 10
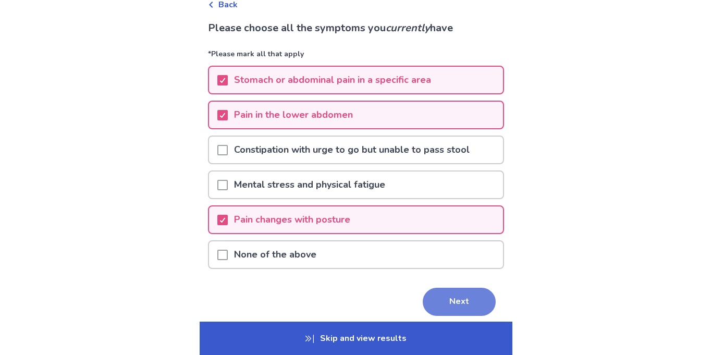
click at [448, 302] on button "Next" at bounding box center [458, 302] width 73 height 28
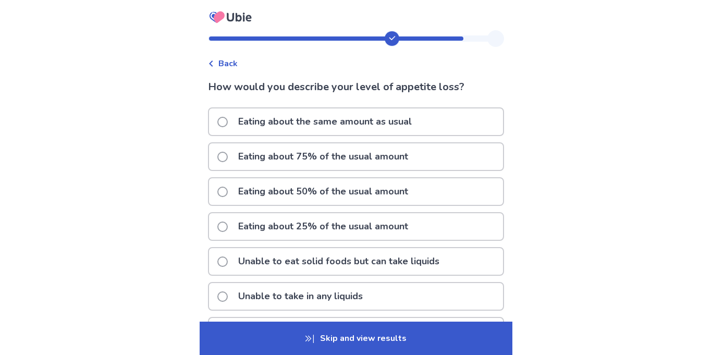
click at [276, 194] on p "Eating about 50% of the usual amount" at bounding box center [323, 191] width 182 height 27
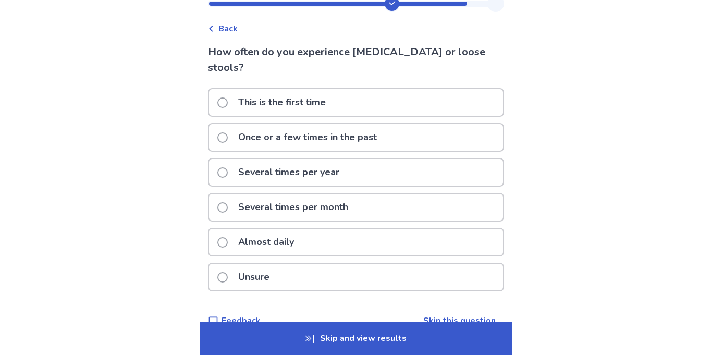
scroll to position [41, 0]
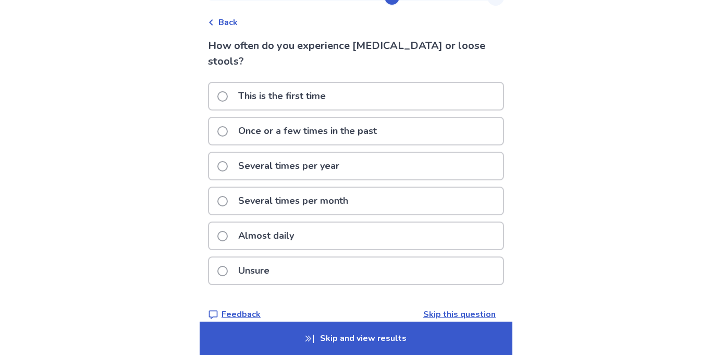
click at [243, 153] on p "Several times per year" at bounding box center [289, 166] width 114 height 27
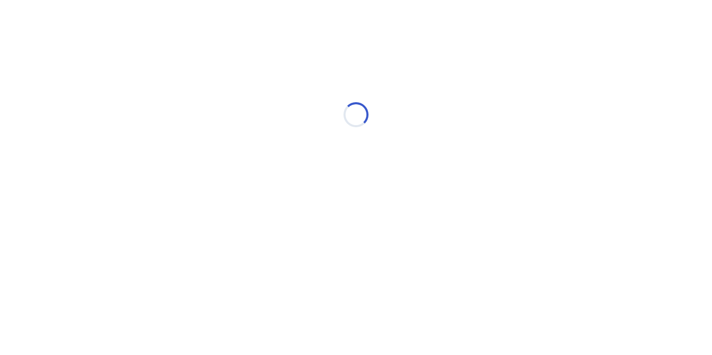
scroll to position [0, 0]
select select "*"
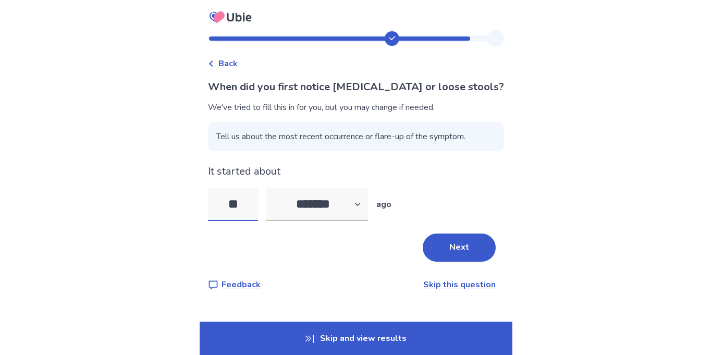
type input "*"
click at [451, 250] on button "Next" at bounding box center [458, 247] width 73 height 28
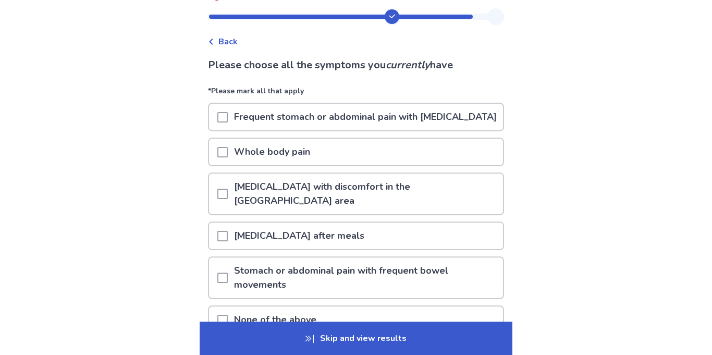
scroll to position [26, 0]
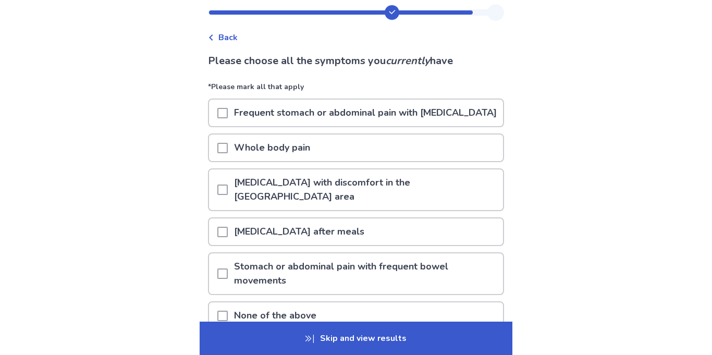
click at [244, 117] on p "Frequent stomach or abdominal pain with [MEDICAL_DATA]" at bounding box center [365, 113] width 275 height 27
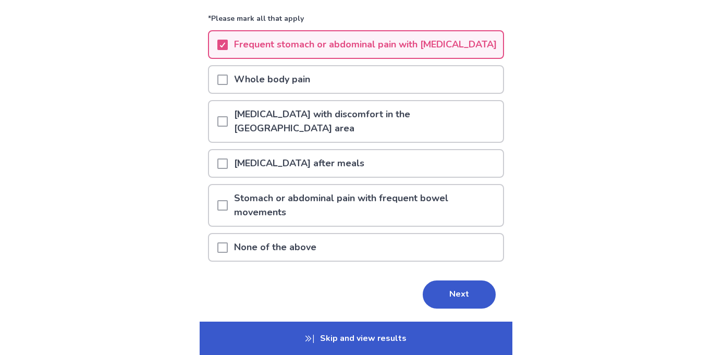
scroll to position [96, 0]
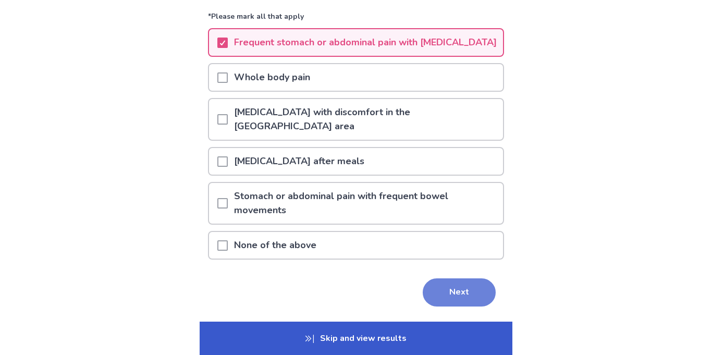
click at [471, 292] on button "Next" at bounding box center [458, 292] width 73 height 28
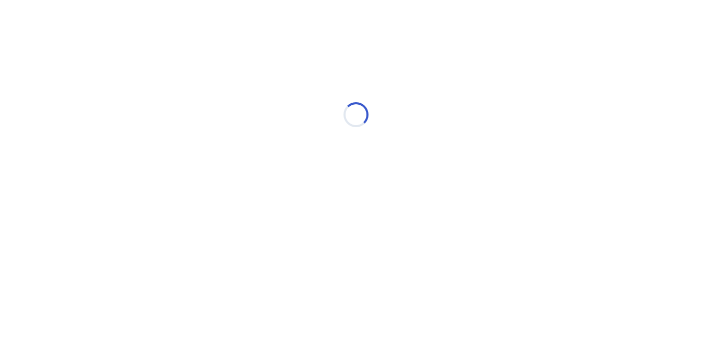
scroll to position [0, 0]
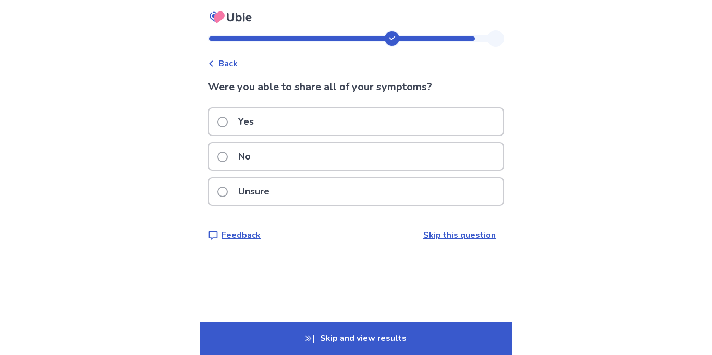
click at [277, 122] on div "Yes" at bounding box center [356, 121] width 294 height 27
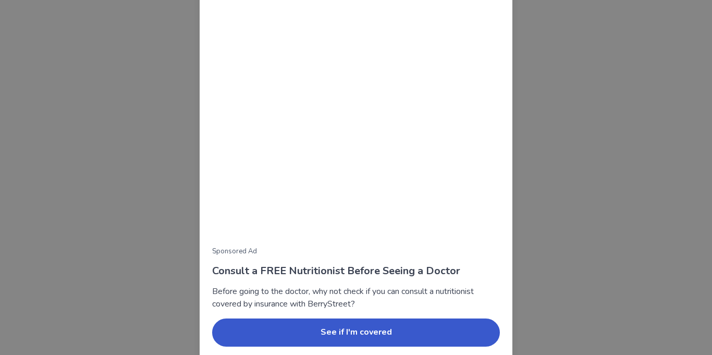
scroll to position [65, 0]
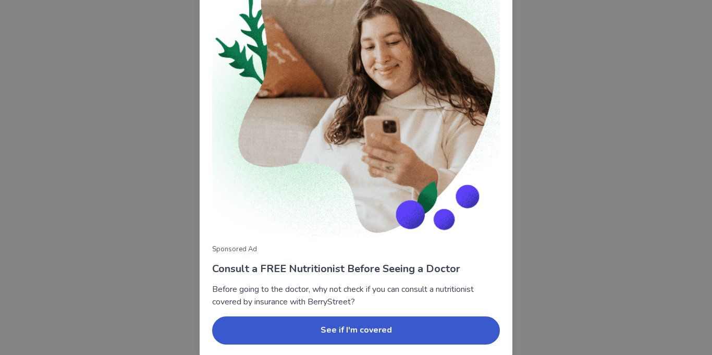
click at [61, 168] on div "Sponsored Ad Consult a FREE Nutritionist Before Seeing a Doctor Before going to…" at bounding box center [356, 177] width 712 height 355
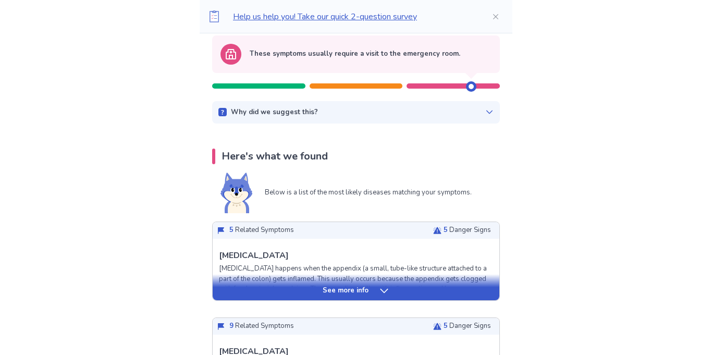
scroll to position [226, 0]
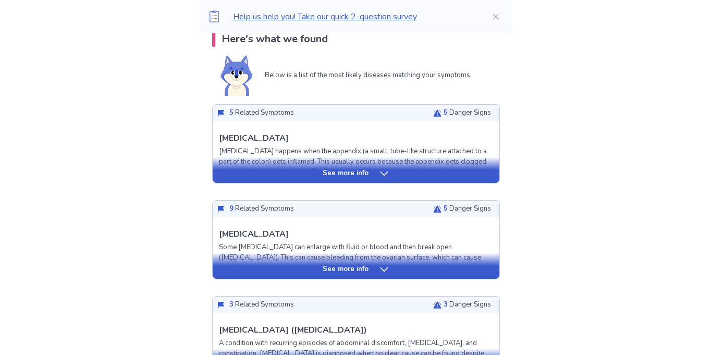
click at [293, 175] on div "See more info" at bounding box center [356, 173] width 287 height 10
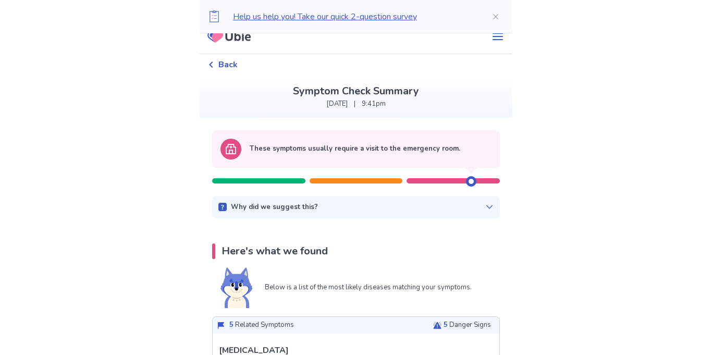
scroll to position [0, 0]
